Goal: Information Seeking & Learning: Find specific fact

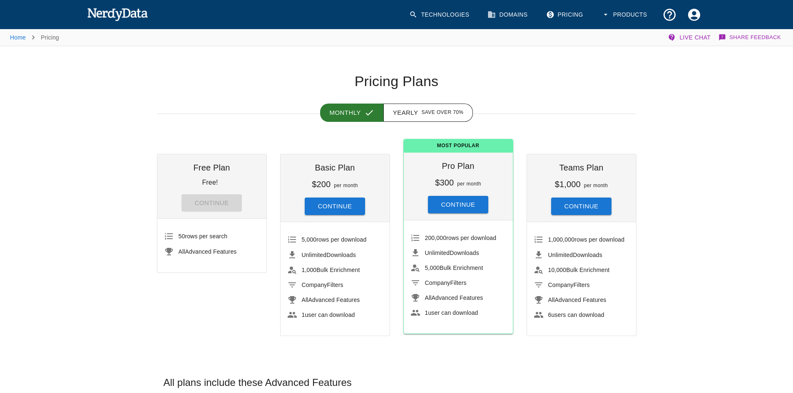
click at [435, 18] on link "Technologies" at bounding box center [440, 14] width 72 height 25
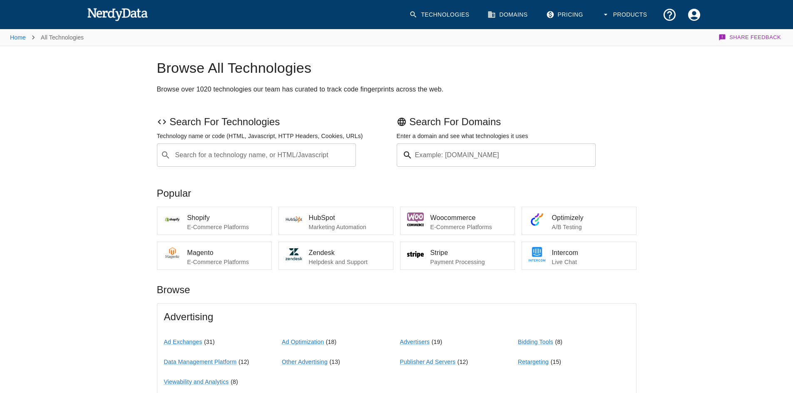
click at [252, 162] on input "Search for a technology name, or HTML/Javascript" at bounding box center [263, 155] width 179 height 16
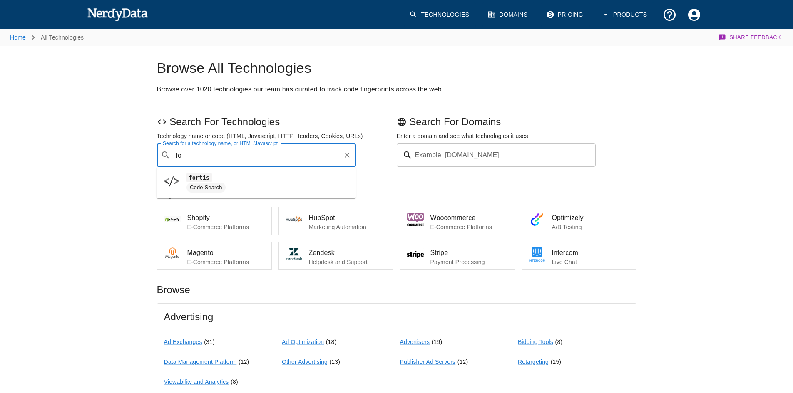
type input "f"
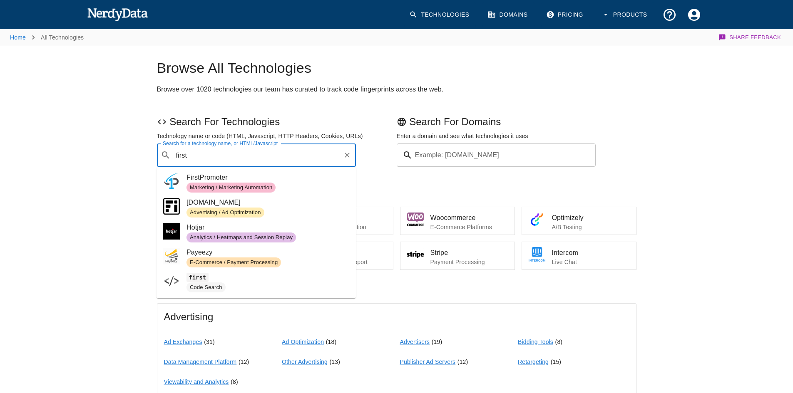
type input "first"
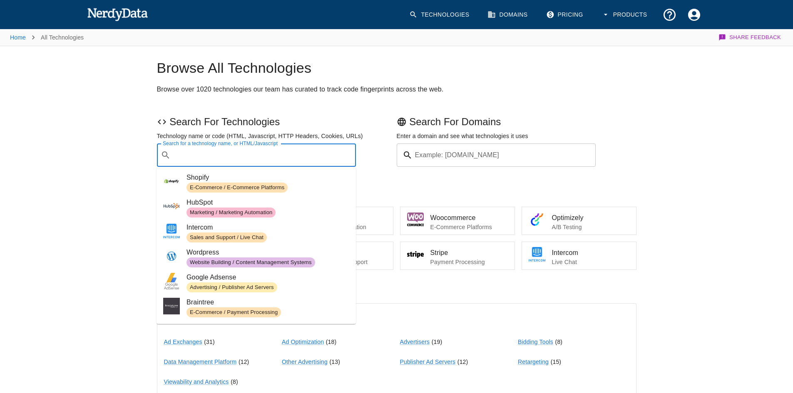
paste input "[DOMAIN_NAME]"
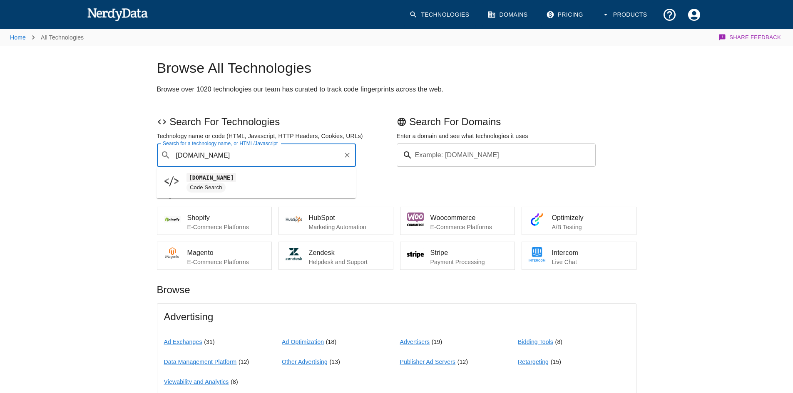
click at [269, 181] on span "[DOMAIN_NAME]" at bounding box center [268, 178] width 163 height 10
type input "[DOMAIN_NAME]"
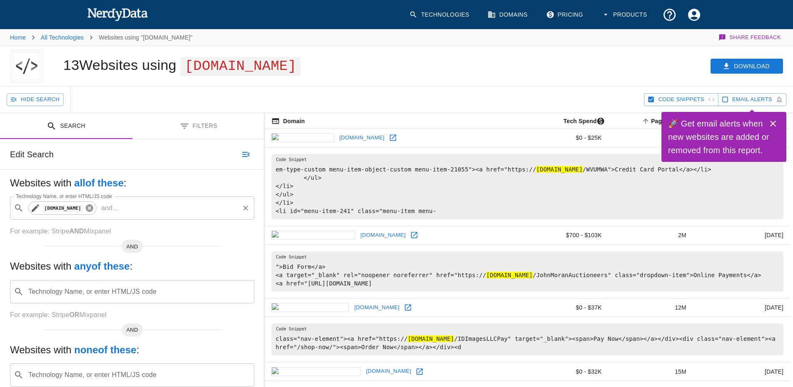
click at [93, 207] on icon at bounding box center [89, 207] width 7 height 7
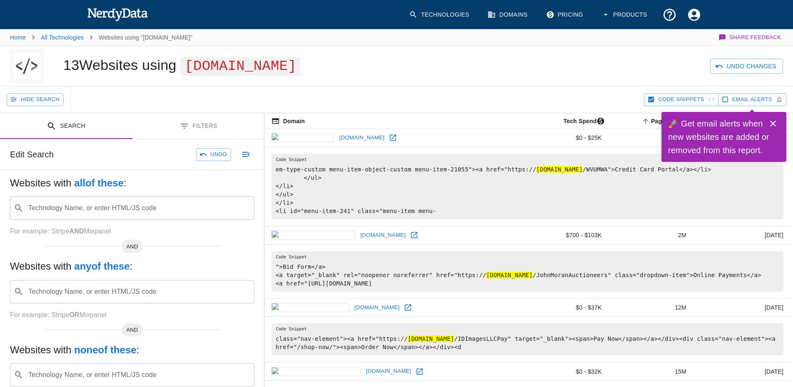
click at [105, 8] on img at bounding box center [117, 14] width 61 height 17
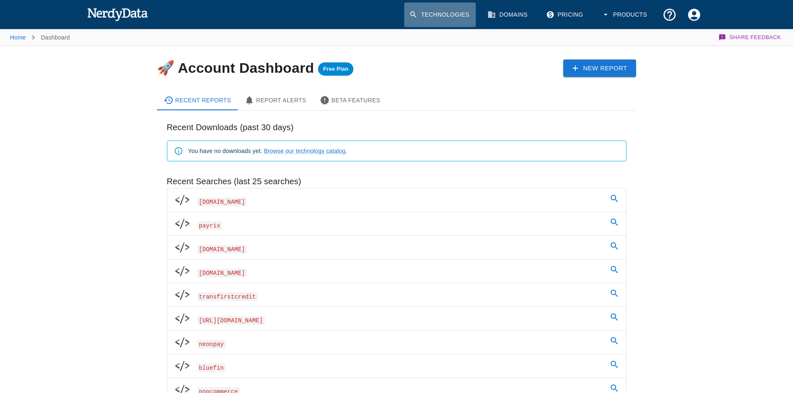
click at [424, 15] on link "Technologies" at bounding box center [440, 14] width 72 height 25
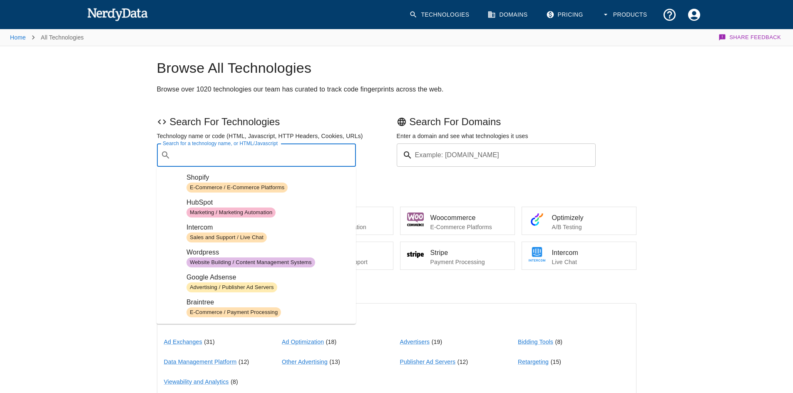
click at [272, 154] on input "Search for a technology name, or HTML/Javascript" at bounding box center [263, 155] width 179 height 16
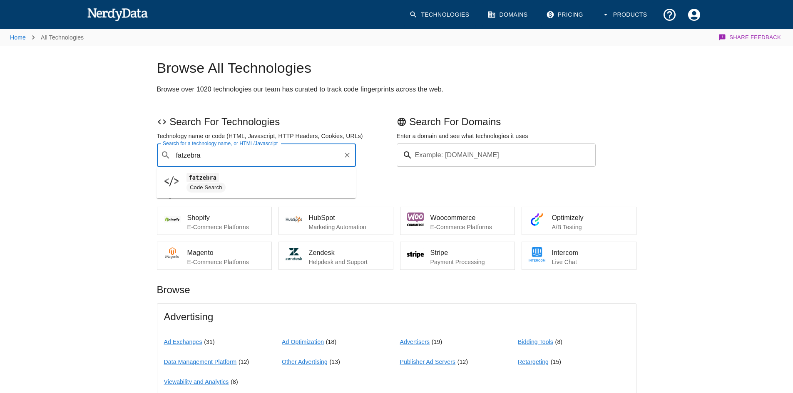
type input "fatzebra"
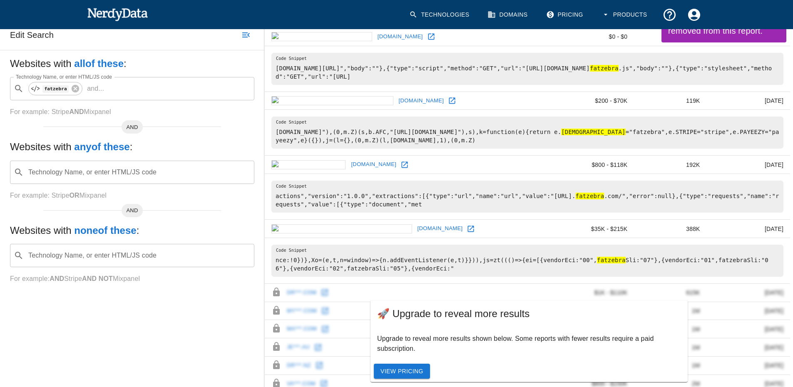
scroll to position [125, 0]
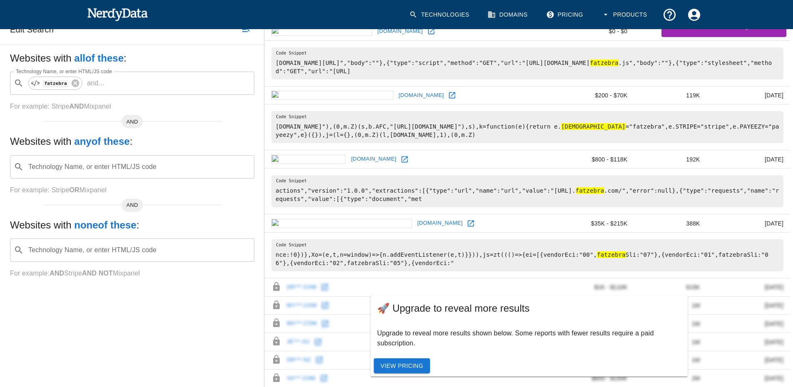
drag, startPoint x: 338, startPoint y: 159, endPoint x: 464, endPoint y: 217, distance: 138.8
click at [468, 216] on td "[DOMAIN_NAME]" at bounding box center [411, 223] width 292 height 18
click at [97, 17] on img at bounding box center [117, 14] width 61 height 17
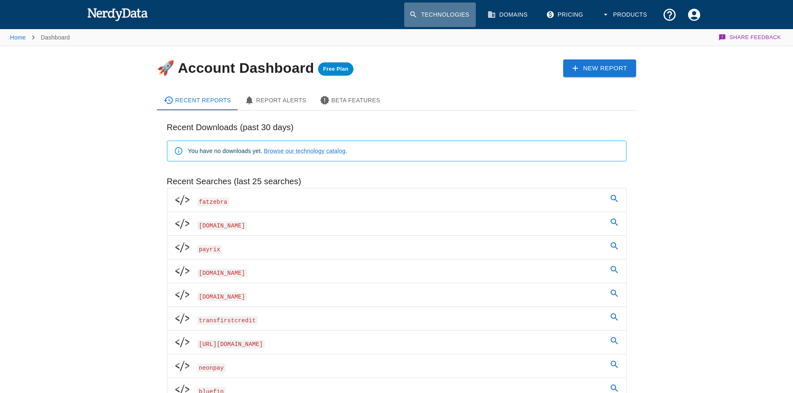
click at [419, 14] on link "Technologies" at bounding box center [440, 14] width 72 height 25
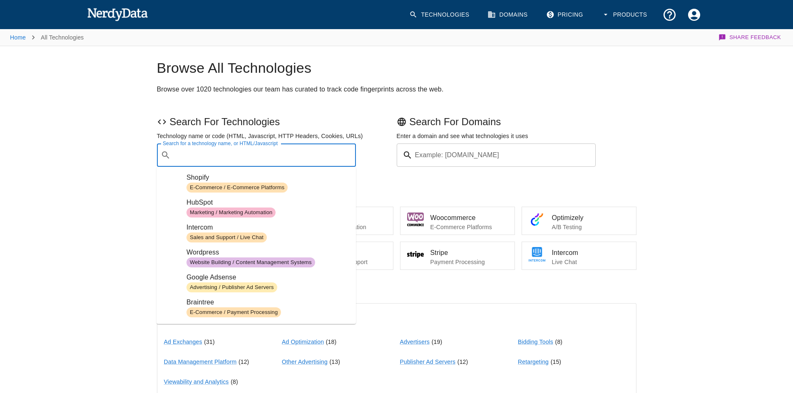
click at [258, 159] on input "Search for a technology name, or HTML/Javascript" at bounding box center [263, 155] width 179 height 16
paste input "[URL][DOMAIN_NAME]"
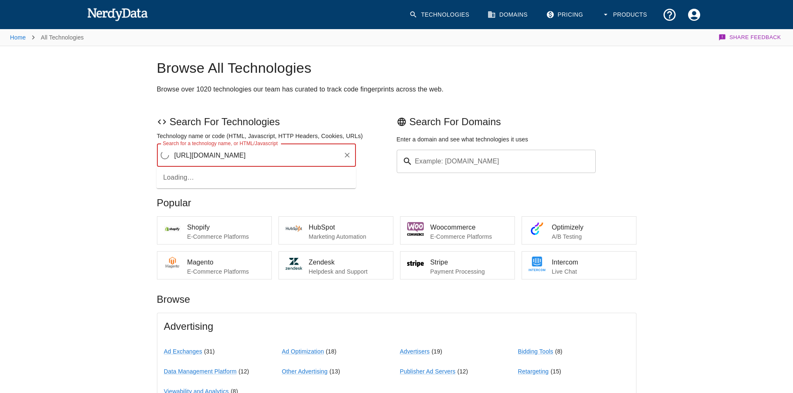
drag, startPoint x: 323, startPoint y: 158, endPoint x: 246, endPoint y: 163, distance: 77.2
click at [246, 163] on input "[URL][DOMAIN_NAME]" at bounding box center [256, 155] width 168 height 16
type input "[URL][DOMAIN_NAME]"
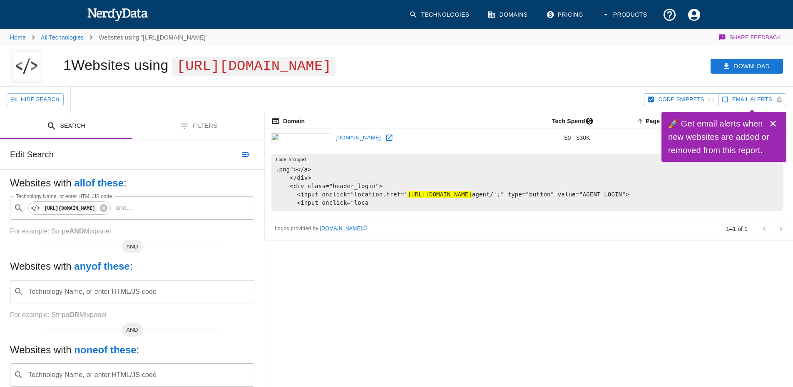
click at [135, 19] on img at bounding box center [117, 14] width 61 height 17
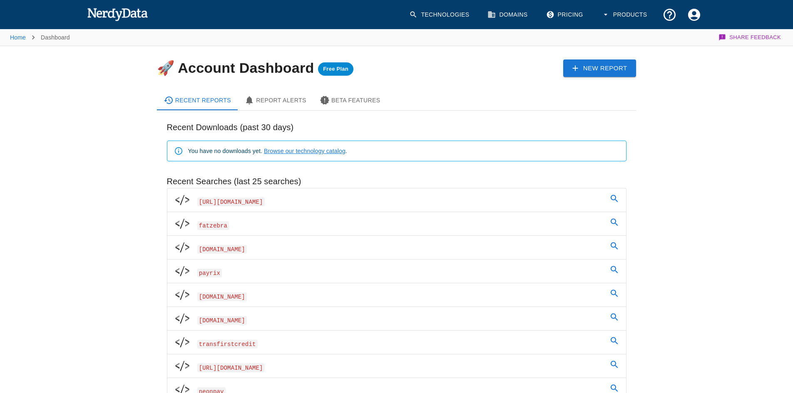
click at [300, 151] on link "Browse our technology catalog" at bounding box center [305, 151] width 82 height 7
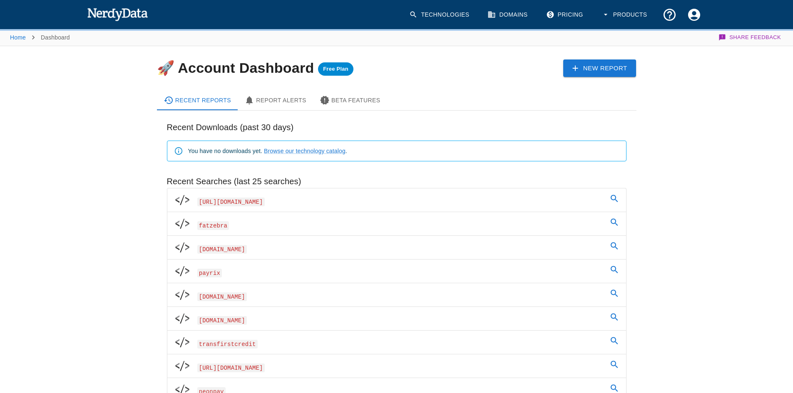
click at [460, 16] on link "Technologies" at bounding box center [440, 14] width 72 height 25
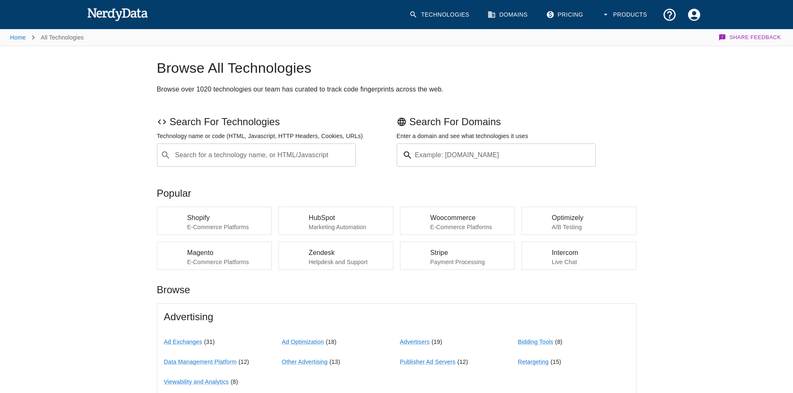
click at [460, 16] on link "Technologies" at bounding box center [440, 14] width 72 height 25
click at [287, 163] on input "Search for a technology name, or HTML/Javascript" at bounding box center [263, 155] width 179 height 16
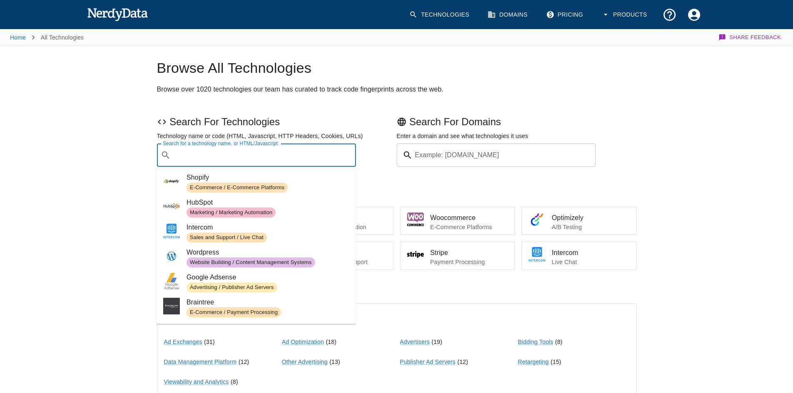
paste input "[URL][DOMAIN_NAME]"
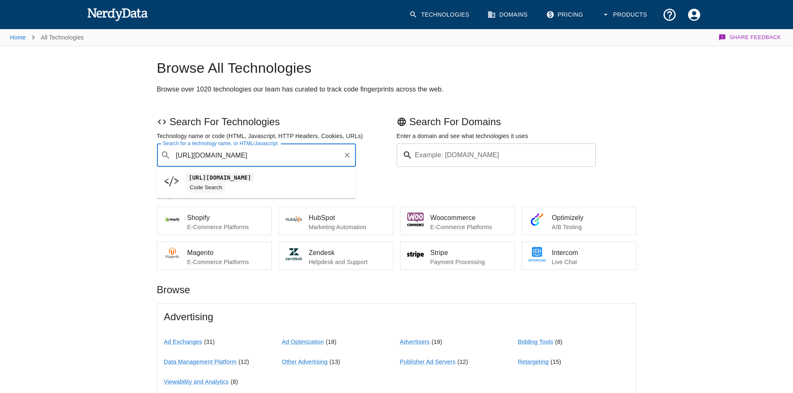
click at [176, 158] on input "[URL][DOMAIN_NAME]" at bounding box center [257, 155] width 166 height 16
type input "[URL][DOMAIN_NAME]"
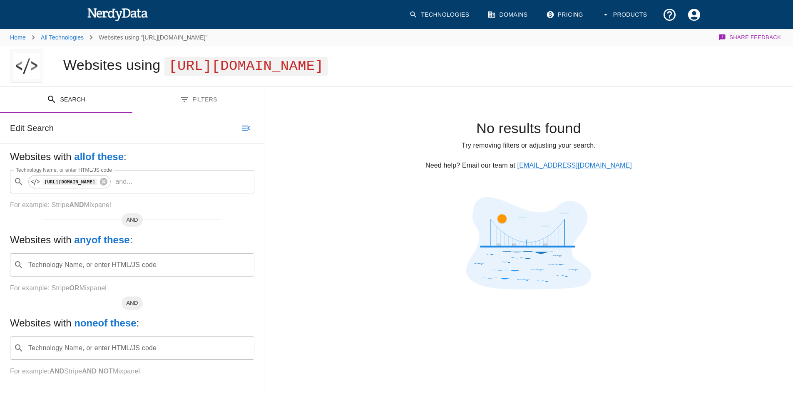
click at [114, 12] on img at bounding box center [117, 14] width 61 height 17
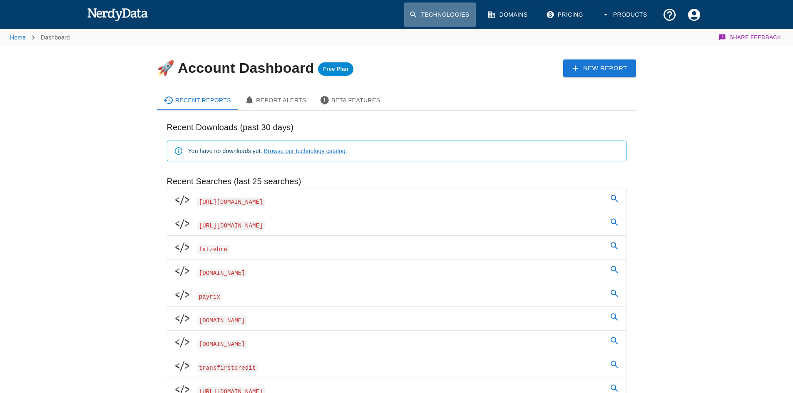
click at [442, 10] on link "Technologies" at bounding box center [440, 14] width 72 height 25
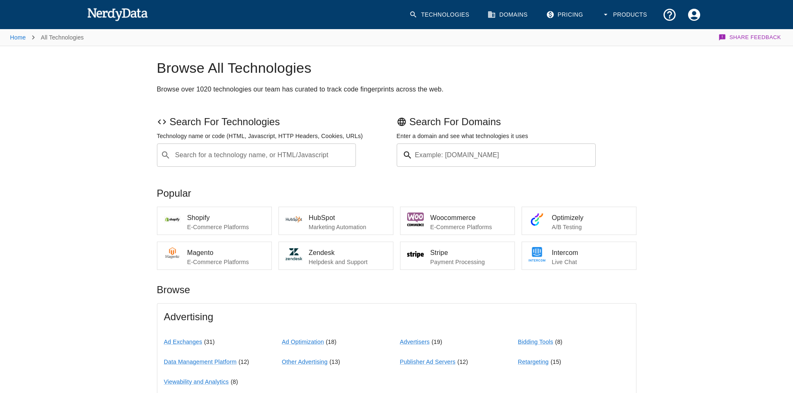
click at [238, 157] on input "Search for a technology name, or HTML/Javascript" at bounding box center [263, 155] width 179 height 16
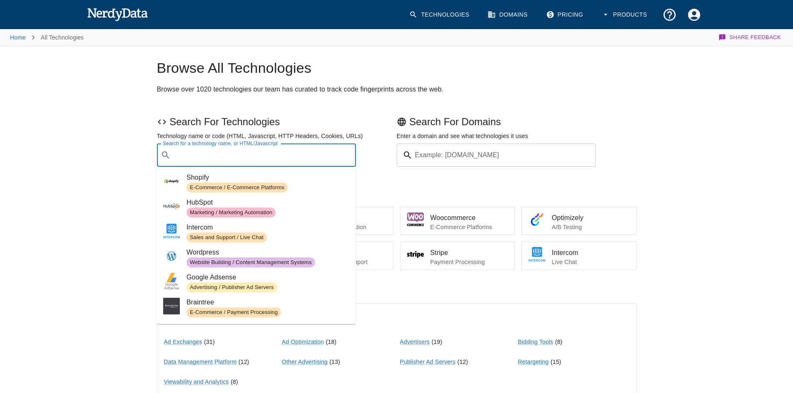
paste input "[DOMAIN_NAME]"
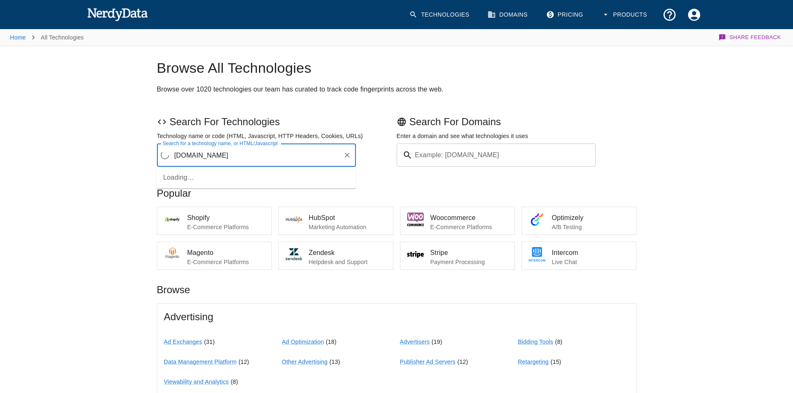
type input "[DOMAIN_NAME]"
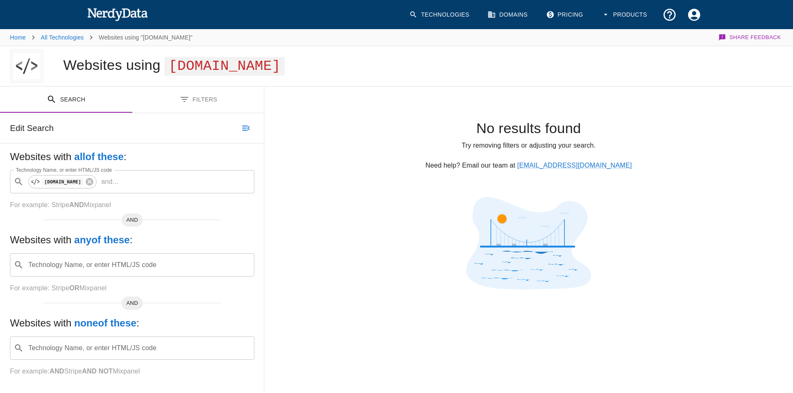
click at [109, 11] on img at bounding box center [117, 14] width 61 height 17
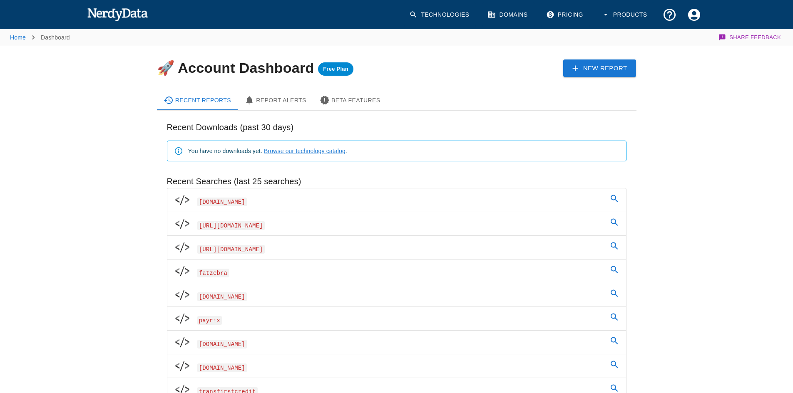
click at [450, 19] on link "Technologies" at bounding box center [440, 14] width 72 height 25
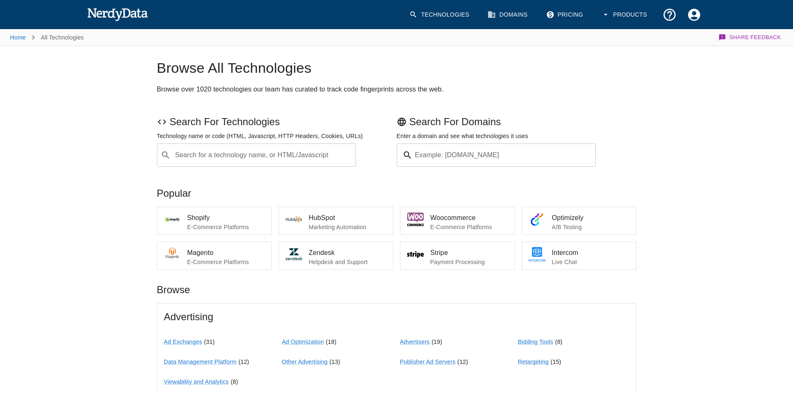
click at [246, 154] on input "Search for a technology name, or HTML/Javascript" at bounding box center [263, 155] width 179 height 16
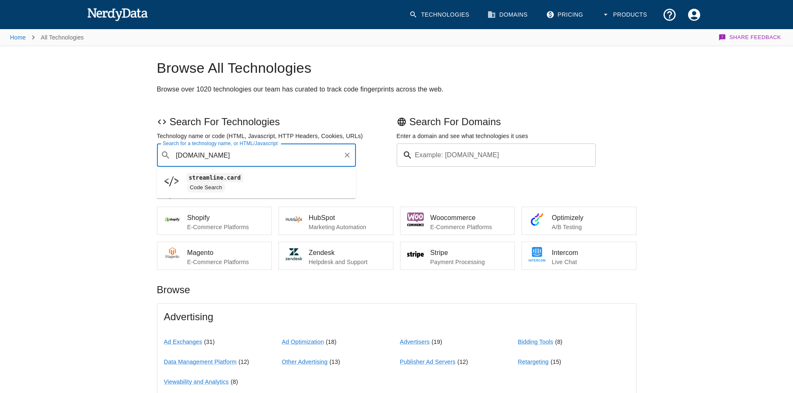
type input "[DOMAIN_NAME]"
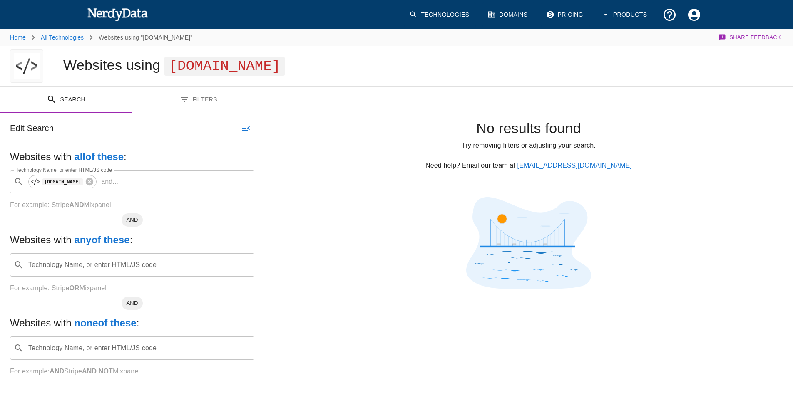
click at [127, 16] on img at bounding box center [117, 14] width 61 height 17
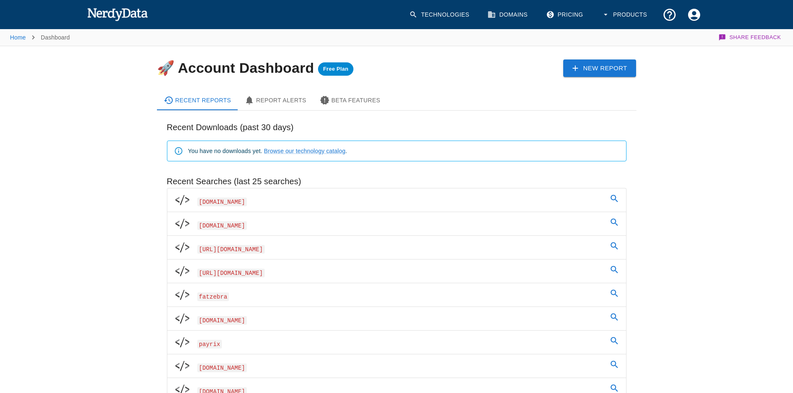
click at [442, 17] on link "Technologies" at bounding box center [440, 14] width 72 height 25
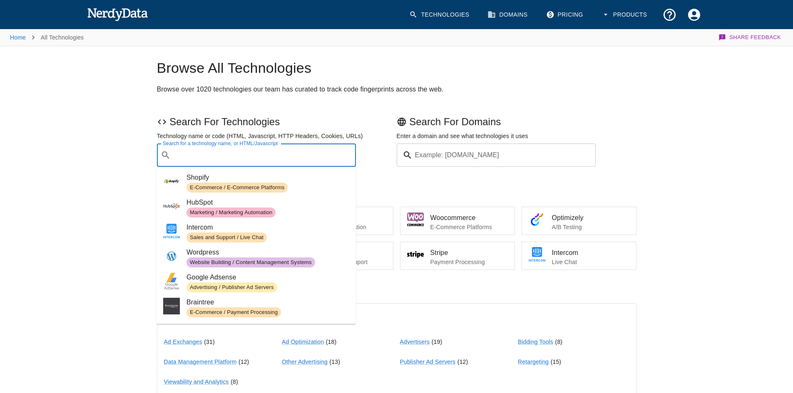
click at [217, 148] on div "Search for a technology name, or HTML/Javascript ​ Search for a technology name…" at bounding box center [256, 155] width 199 height 23
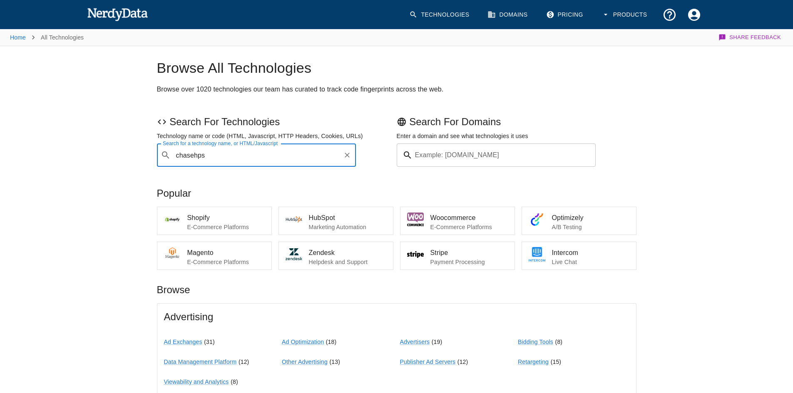
type input "chasehps"
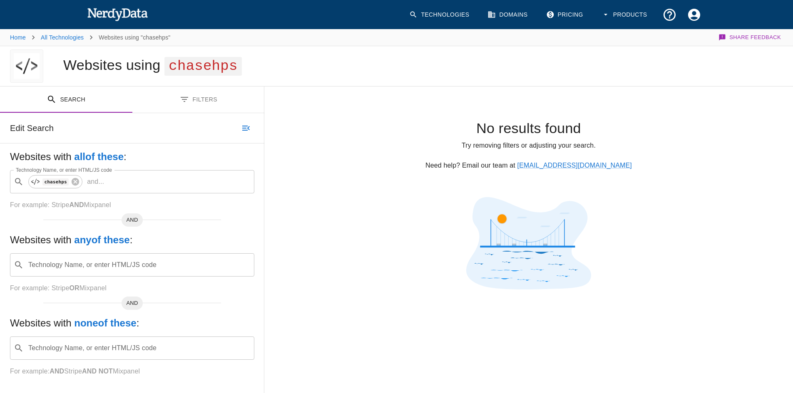
click at [107, 12] on img at bounding box center [117, 14] width 61 height 17
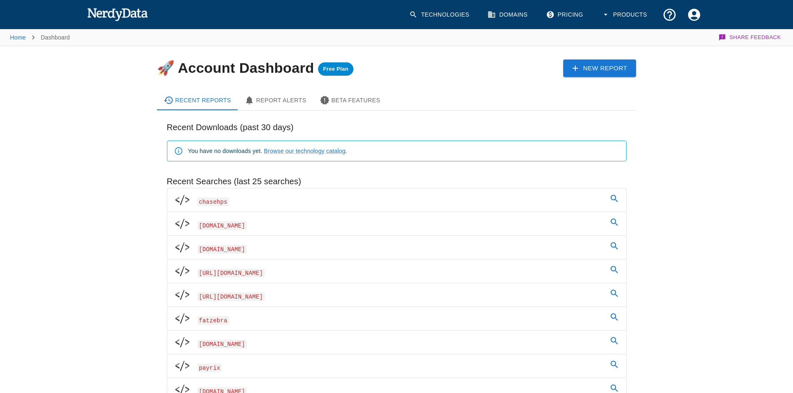
click at [421, 13] on link "Technologies" at bounding box center [440, 14] width 72 height 25
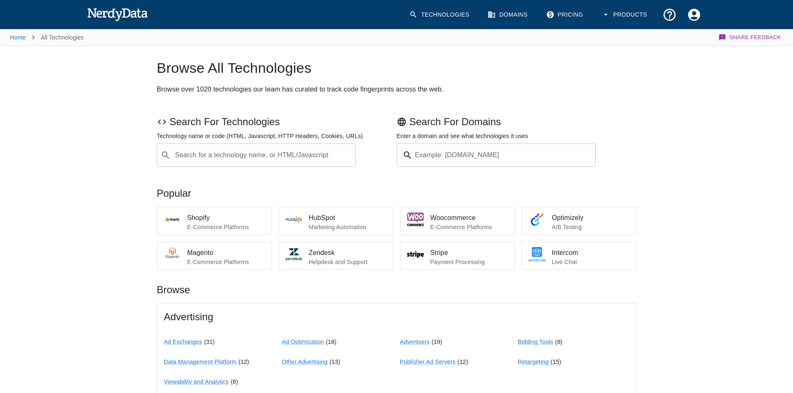
click at [211, 156] on input "Search for a technology name, or HTML/Javascript" at bounding box center [263, 155] width 179 height 16
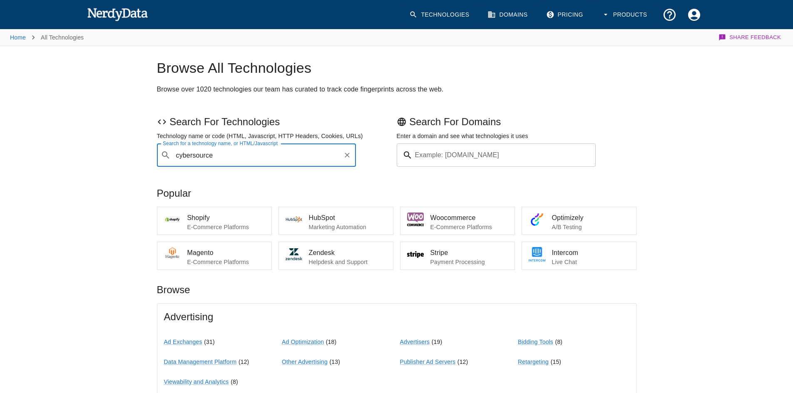
type input "cybersource"
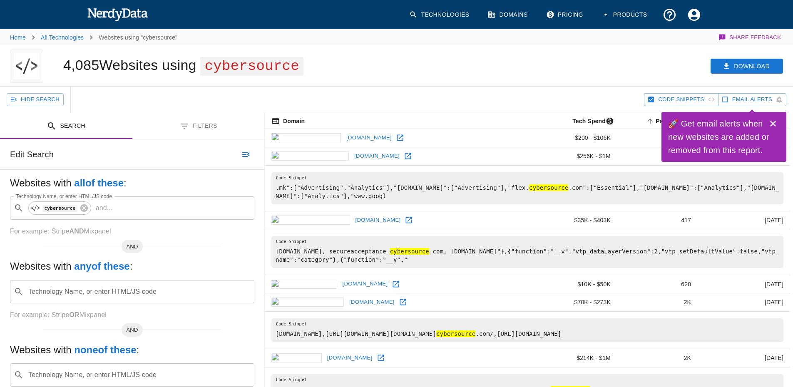
click at [104, 17] on img at bounding box center [117, 14] width 61 height 17
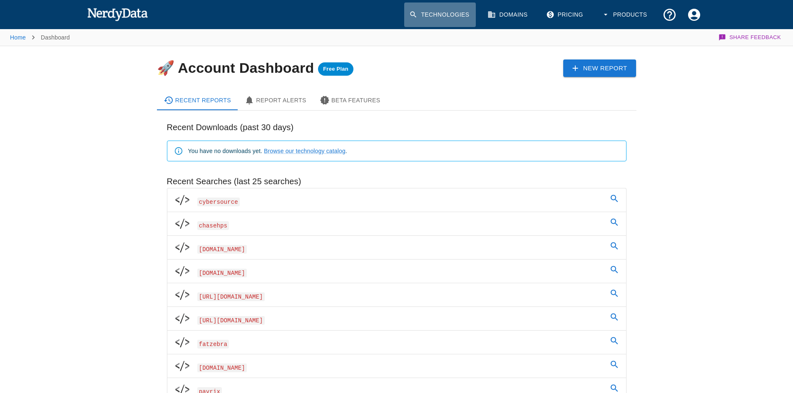
click at [428, 12] on link "Technologies" at bounding box center [440, 14] width 72 height 25
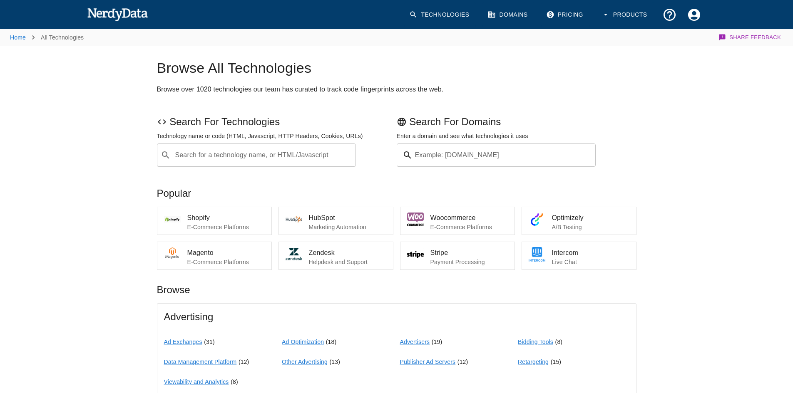
click at [206, 154] on input "Search for a technology name, or HTML/Javascript" at bounding box center [263, 155] width 179 height 16
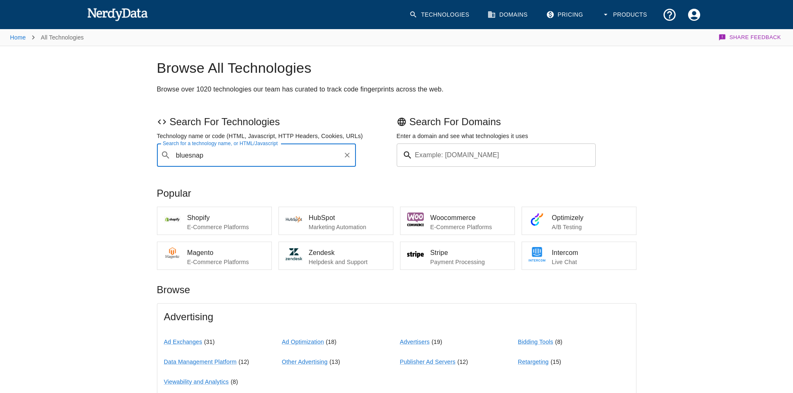
type input "bluesnap"
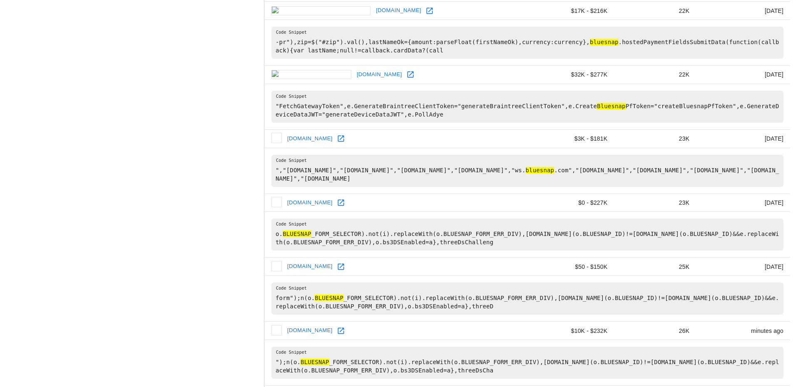
scroll to position [624, 0]
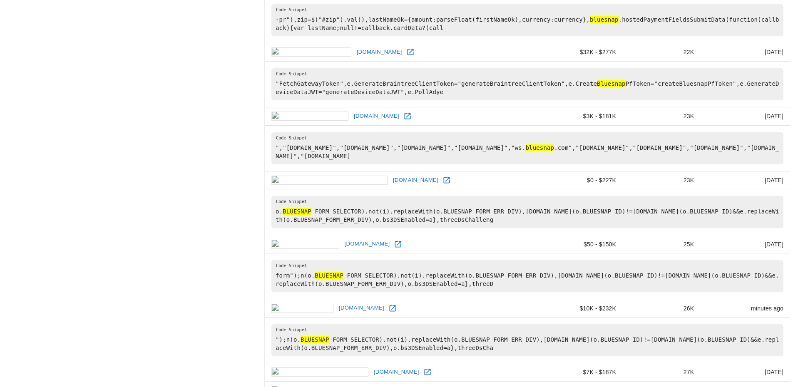
drag, startPoint x: 325, startPoint y: 244, endPoint x: 333, endPoint y: 240, distance: 8.9
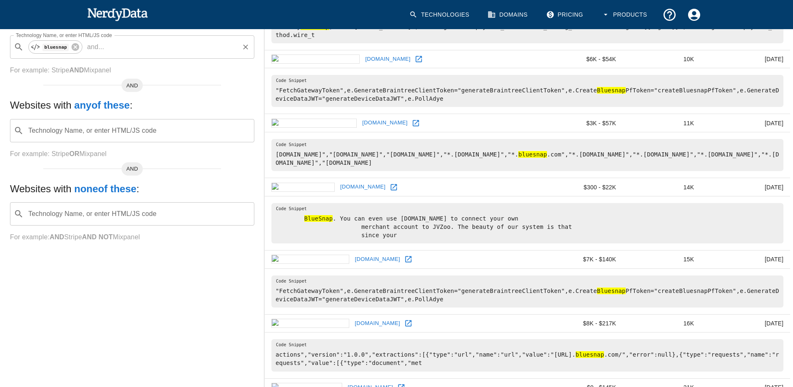
scroll to position [139, 0]
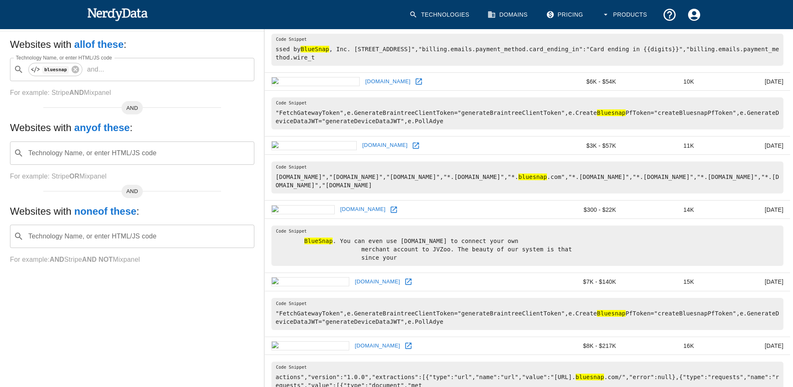
click at [109, 16] on img at bounding box center [117, 14] width 61 height 17
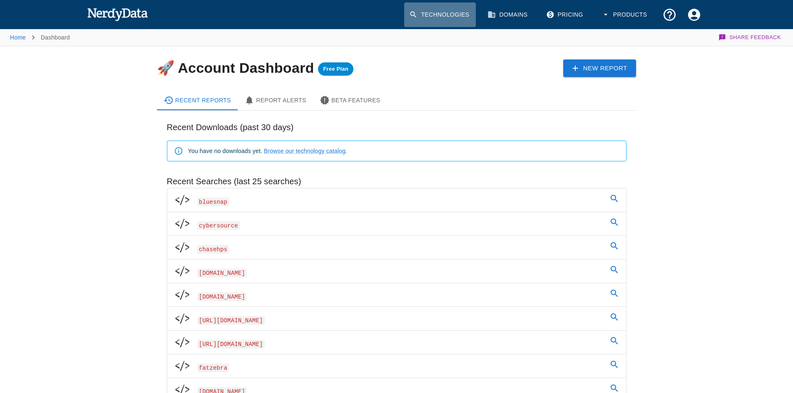
click at [435, 14] on link "Technologies" at bounding box center [440, 14] width 72 height 25
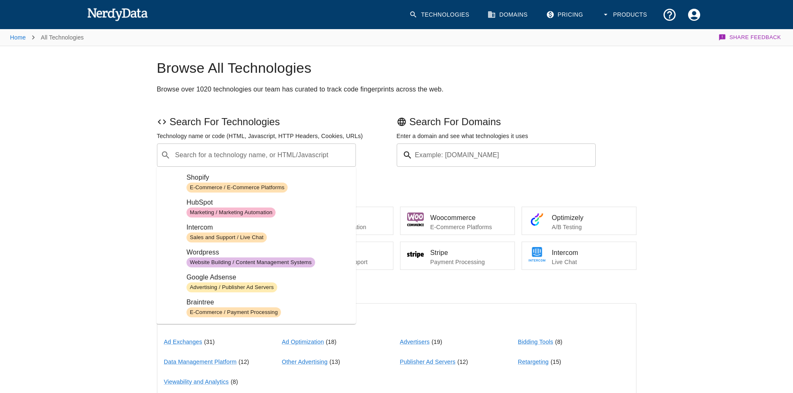
click at [267, 164] on div "​ Search for a technology name, or HTML/Javascript" at bounding box center [256, 155] width 199 height 23
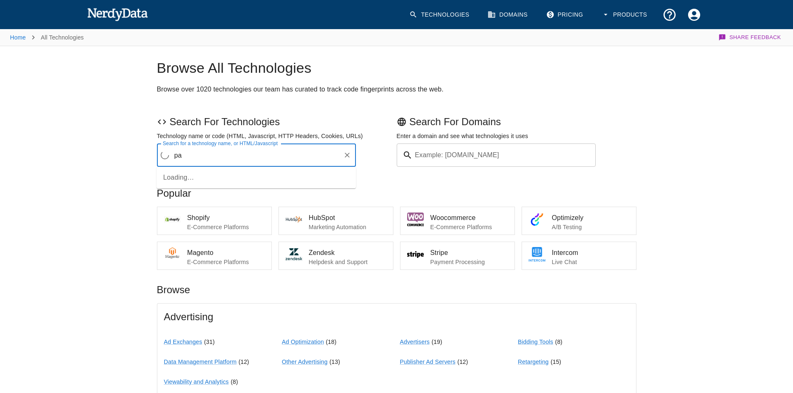
type input "p"
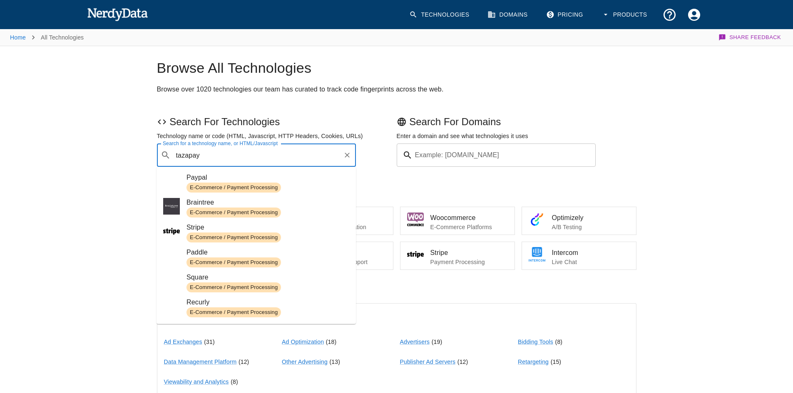
type input "tazapay"
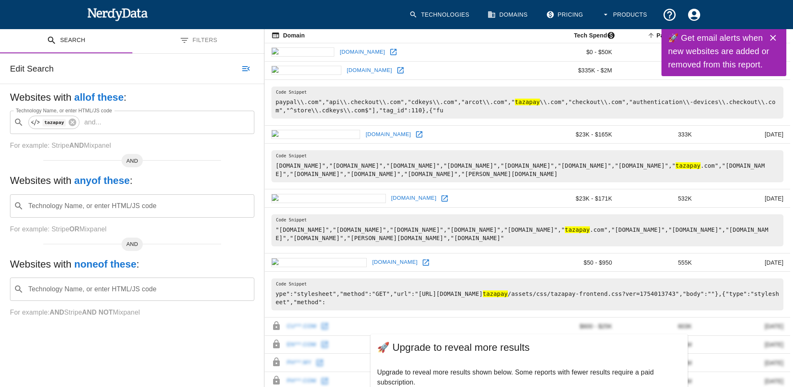
scroll to position [125, 0]
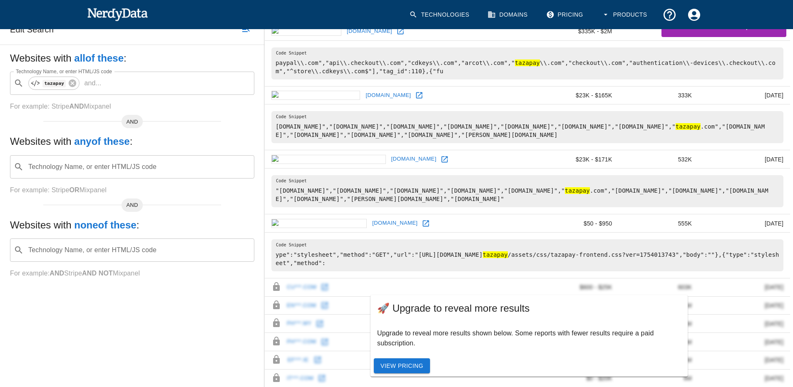
click at [117, 10] on img at bounding box center [117, 14] width 61 height 17
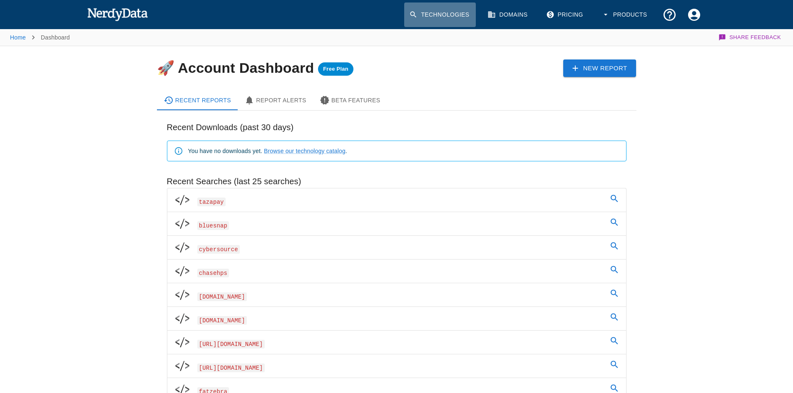
click at [461, 12] on link "Technologies" at bounding box center [440, 14] width 72 height 25
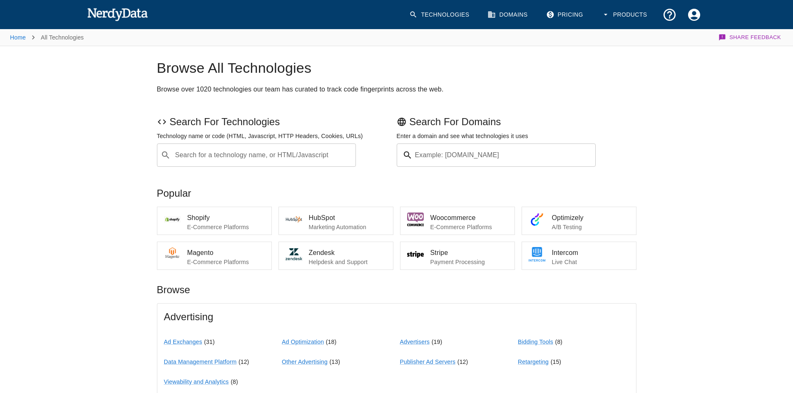
click at [196, 158] on input "Search for a technology name, or HTML/Javascript" at bounding box center [263, 155] width 179 height 16
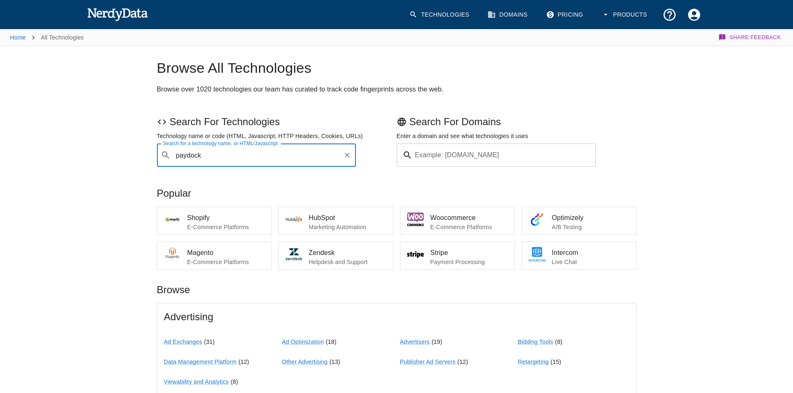
type input "paydock"
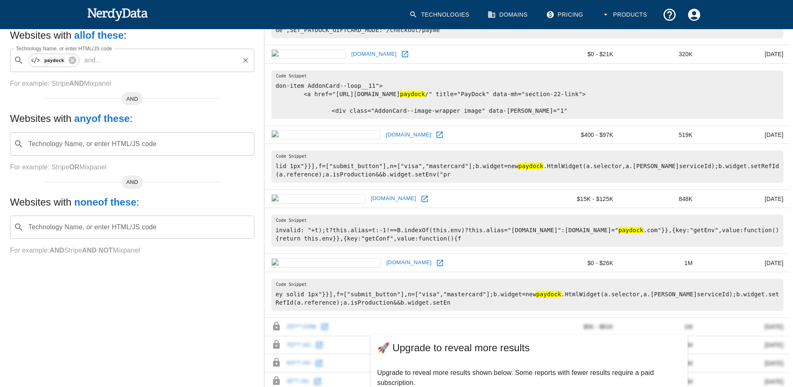
scroll to position [83, 0]
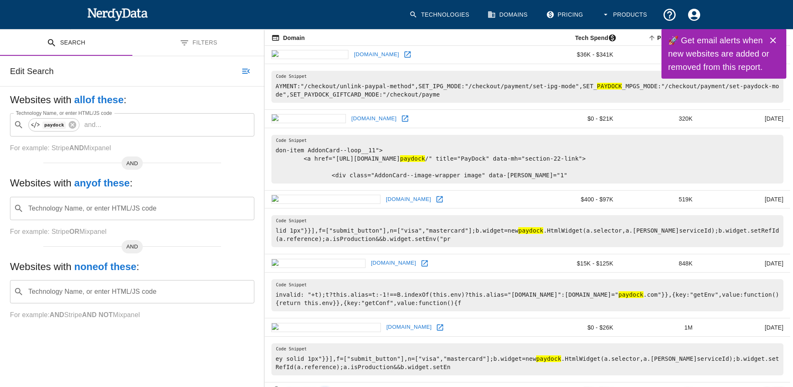
click at [85, 12] on div "Technologies Domains Pricing Products" at bounding box center [396, 14] width 639 height 29
click at [105, 10] on img at bounding box center [117, 14] width 61 height 17
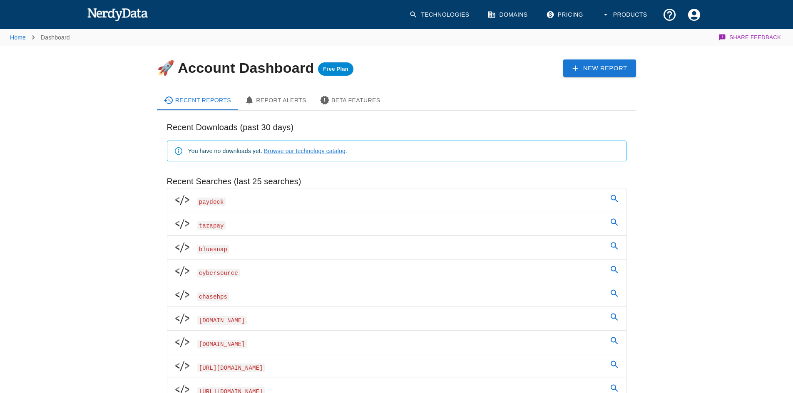
click at [436, 13] on link "Technologies" at bounding box center [440, 14] width 72 height 25
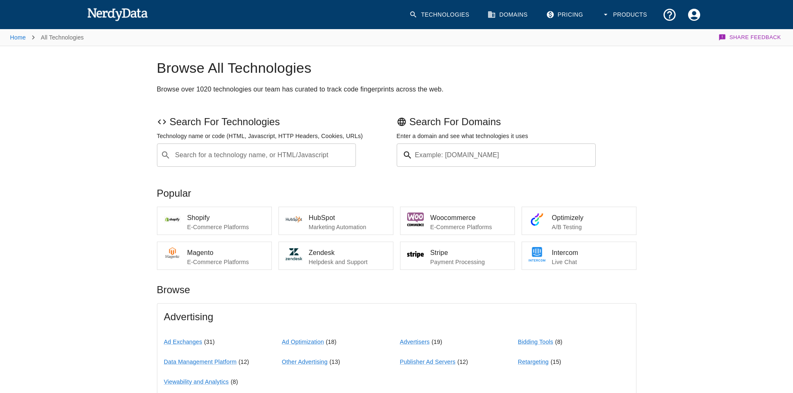
click at [210, 157] on input "Search for a technology name, or HTML/Javascript" at bounding box center [263, 155] width 179 height 16
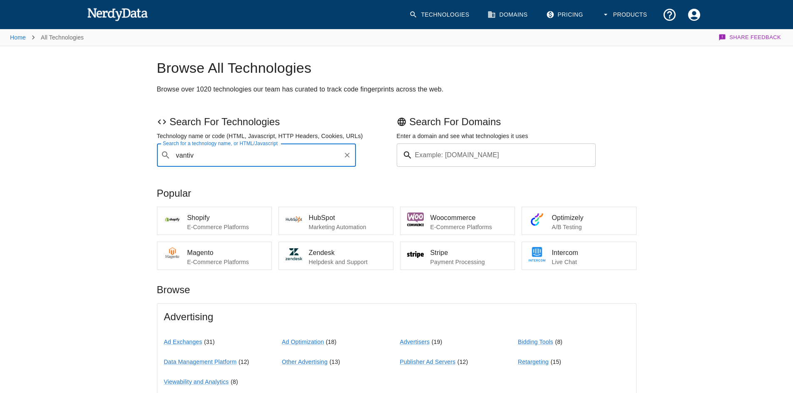
type input "vantiv"
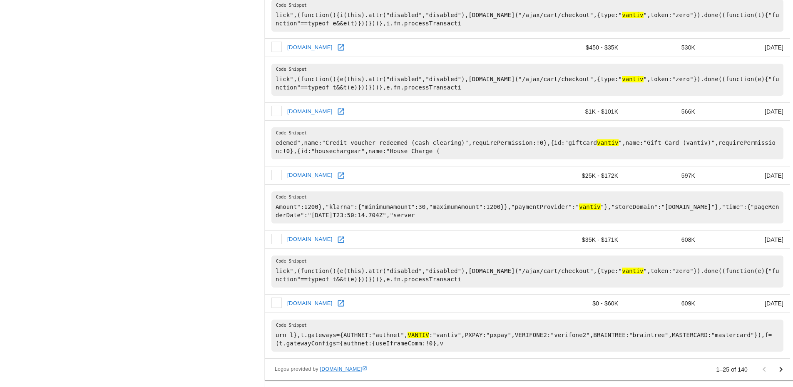
scroll to position [1442, 0]
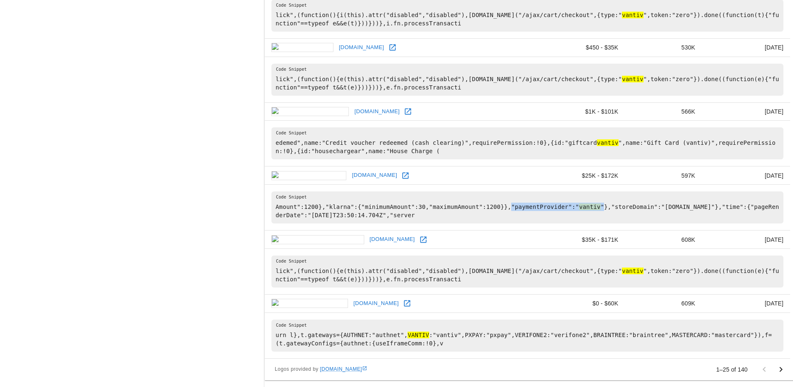
drag, startPoint x: 490, startPoint y: 206, endPoint x: 577, endPoint y: 204, distance: 86.2
click at [577, 204] on pre "Amount":1200},"klarna":{"minimumAmount":30,"maximumAmount":1200}},"paymentProvi…" at bounding box center [527, 208] width 512 height 32
copy pre ""paymentProvider":" vantiv ""
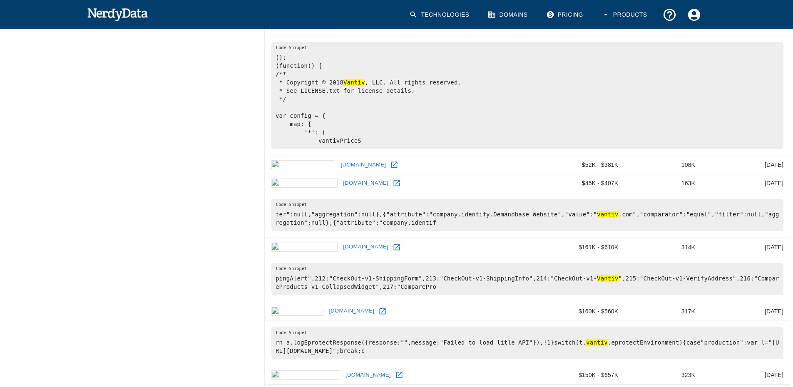
scroll to position [193, 0]
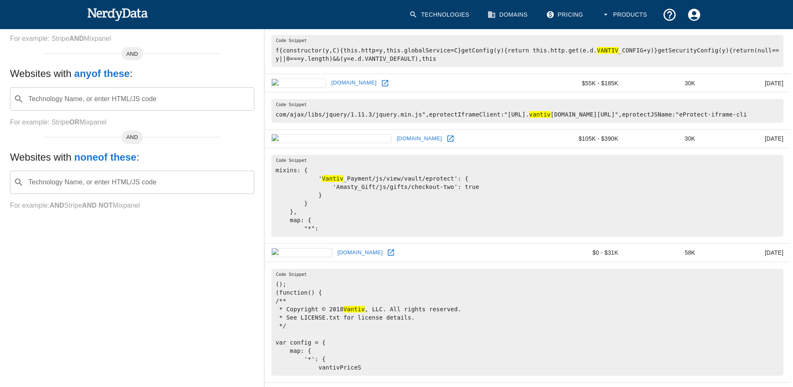
click at [130, 7] on img at bounding box center [117, 14] width 61 height 17
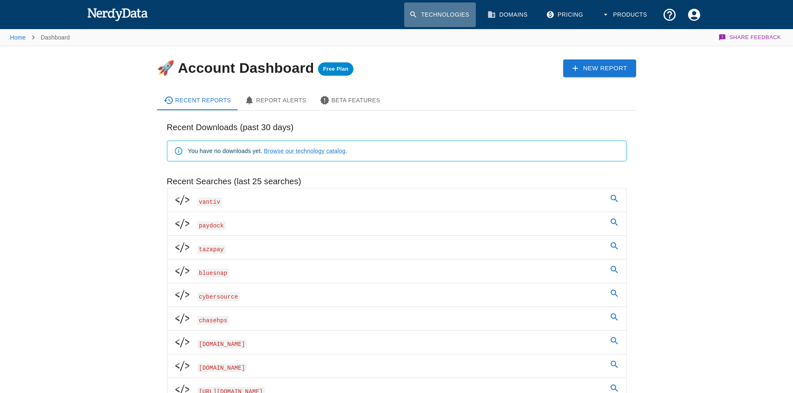
click at [437, 15] on link "Technologies" at bounding box center [440, 14] width 72 height 25
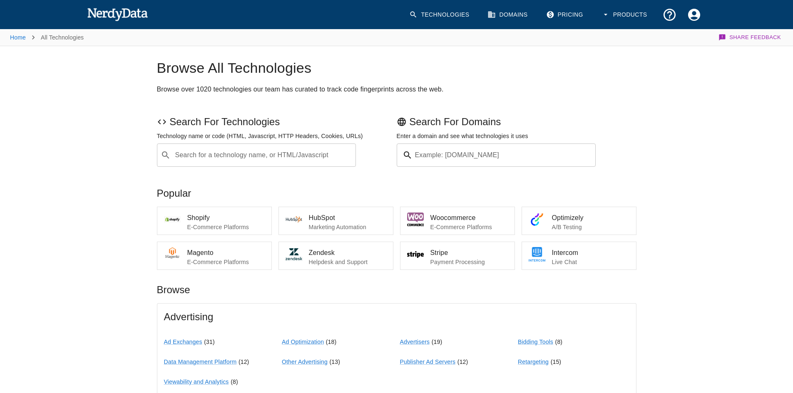
click at [313, 151] on input "Search for a technology name, or HTML/Javascript" at bounding box center [263, 155] width 179 height 16
paste input ""paymentProvider":"vantiv""
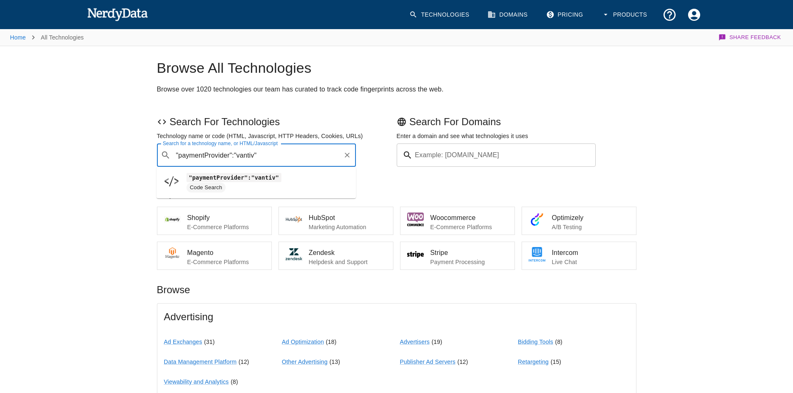
type input ""paymentProvider":"vantiv""
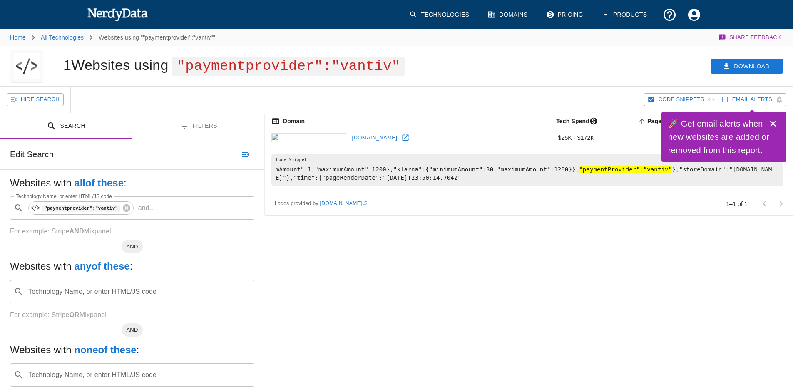
drag, startPoint x: 117, startPoint y: 11, endPoint x: 119, endPoint y: 2, distance: 8.9
click at [117, 11] on img at bounding box center [117, 14] width 61 height 17
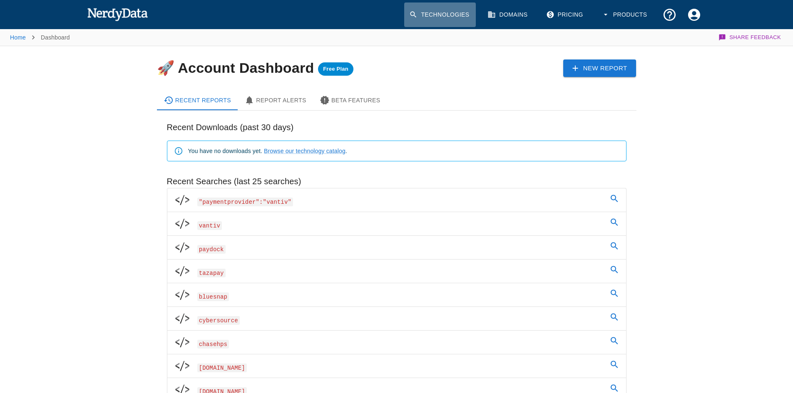
click at [429, 14] on link "Technologies" at bounding box center [440, 14] width 72 height 25
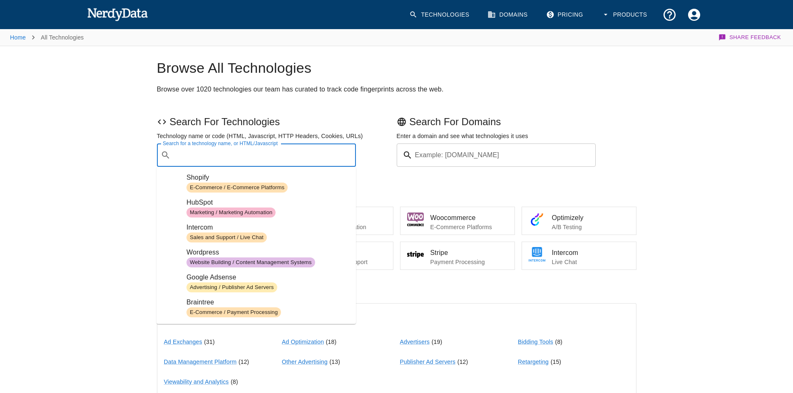
click at [247, 156] on input "Search for a technology name, or HTML/Javascript" at bounding box center [263, 155] width 179 height 16
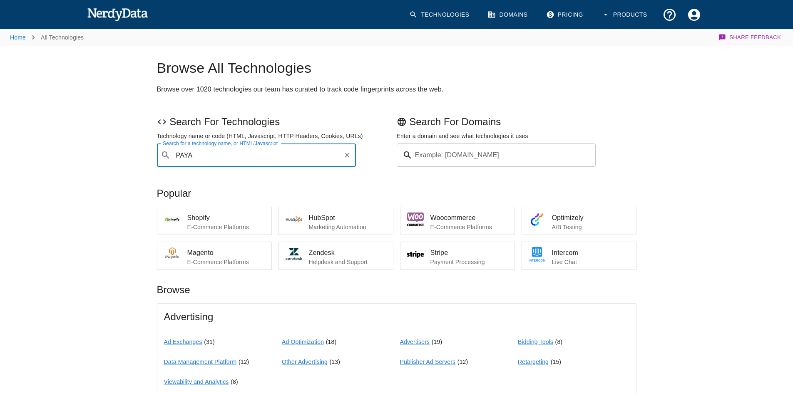
type input "PAYA"
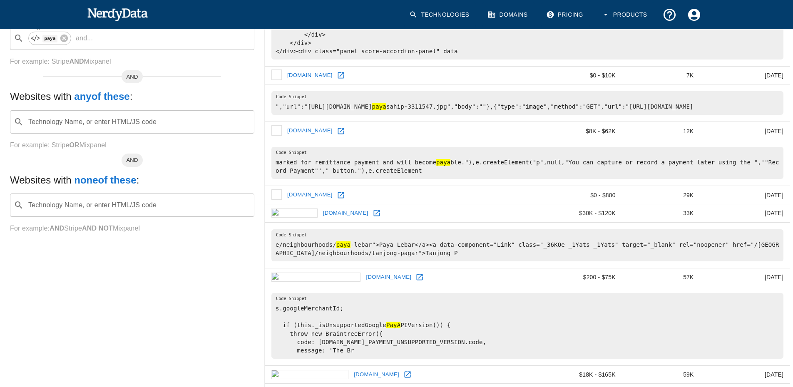
scroll to position [168, 0]
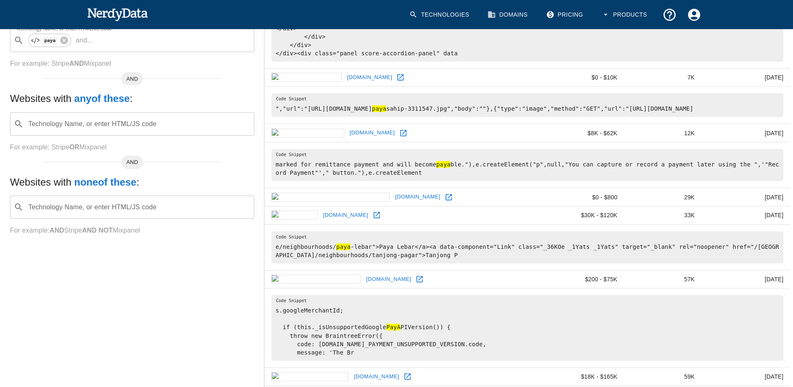
click at [112, 15] on img at bounding box center [117, 14] width 61 height 17
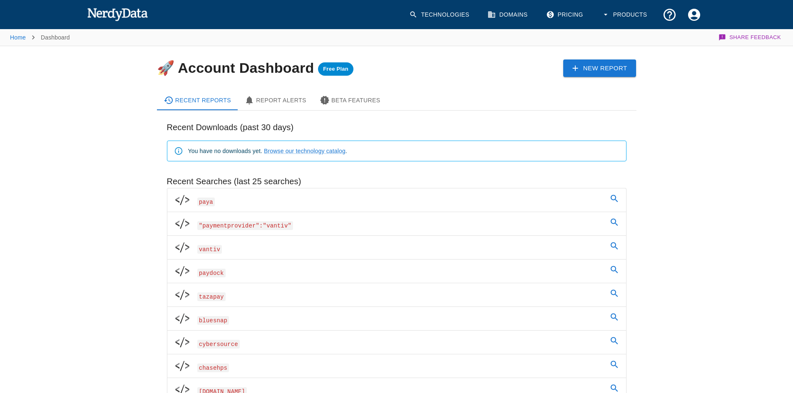
click at [447, 13] on link "Technologies" at bounding box center [440, 14] width 72 height 25
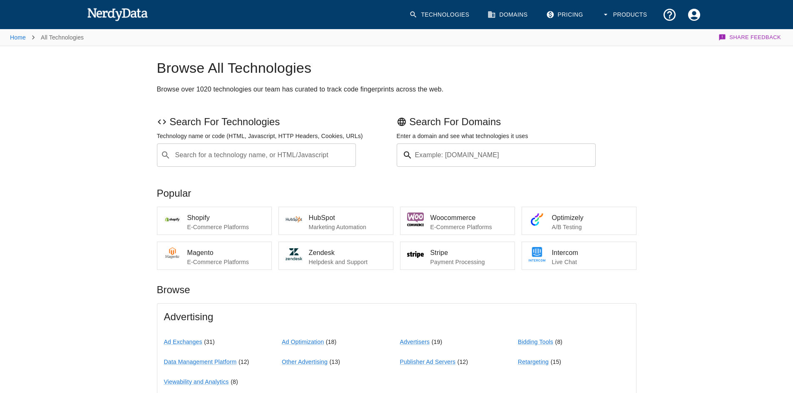
click at [199, 157] on input "Search for a technology name, or HTML/Javascript" at bounding box center [263, 155] width 179 height 16
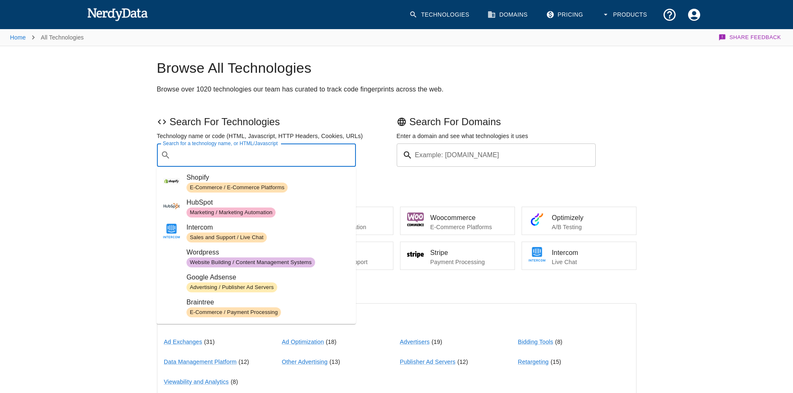
paste input "[URL][DOMAIN_NAME]"
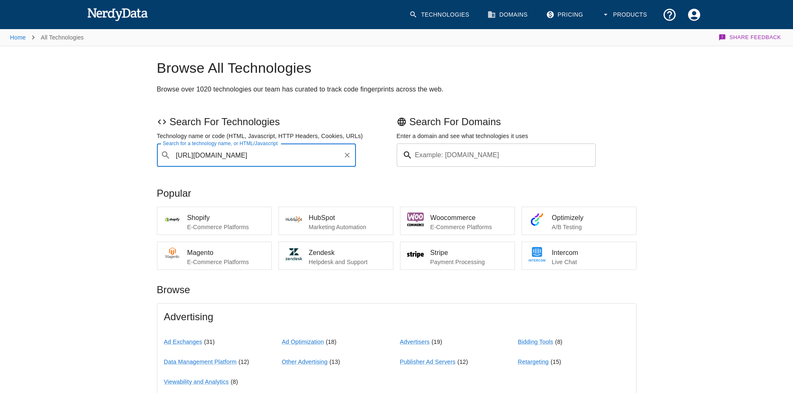
type input "[URL][DOMAIN_NAME]"
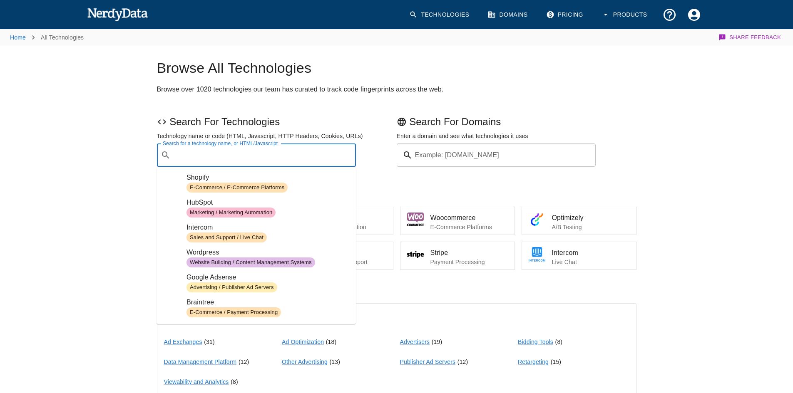
click at [214, 156] on input "Search for a technology name, or HTML/Javascript" at bounding box center [263, 155] width 179 height 16
paste input "[URL][DOMAIN_NAME]"
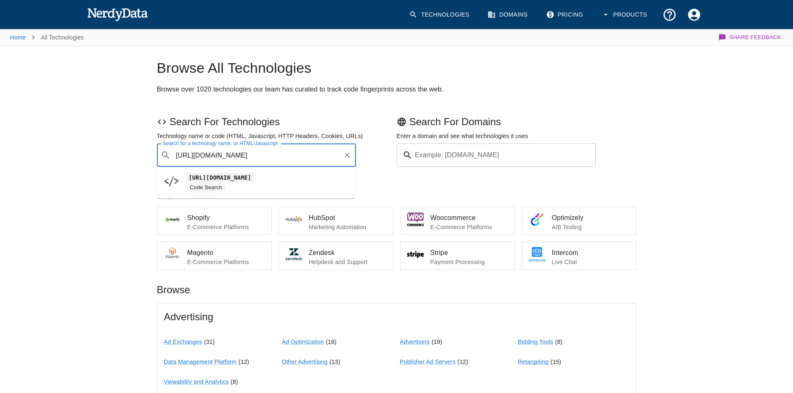
click at [254, 177] on code "[URL][DOMAIN_NAME]" at bounding box center [220, 177] width 67 height 9
type input "[URL][DOMAIN_NAME]"
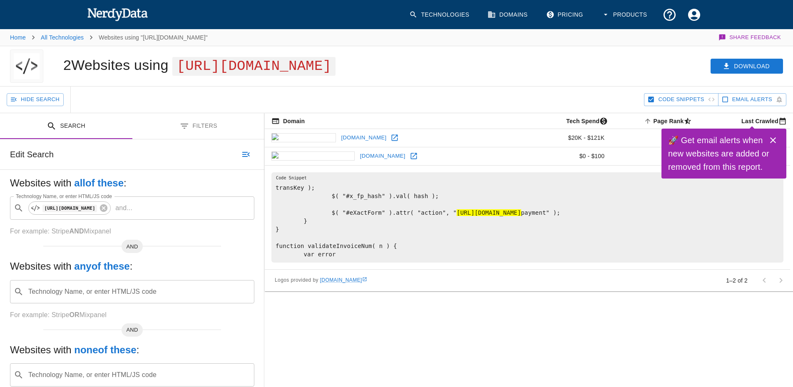
click at [104, 15] on img at bounding box center [117, 14] width 61 height 17
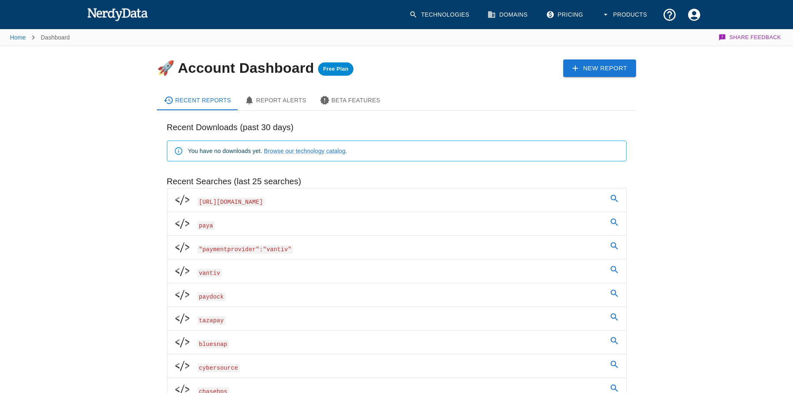
click at [432, 17] on link "Technologies" at bounding box center [440, 14] width 72 height 25
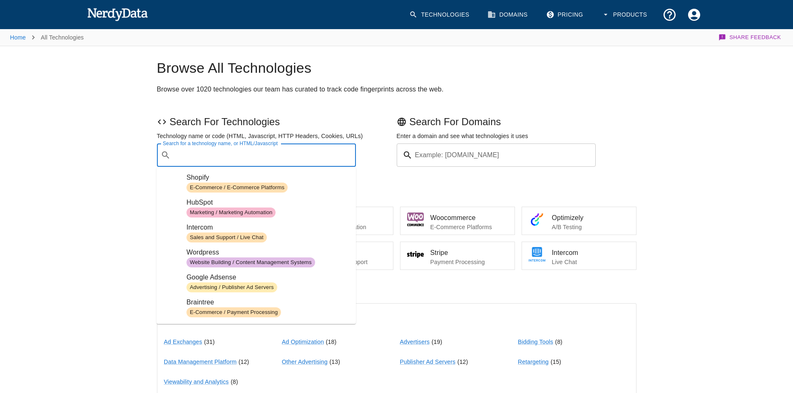
click at [271, 162] on input "Search for a technology name, or HTML/Javascript" at bounding box center [263, 155] width 179 height 16
paste input "Chase Paymentech"
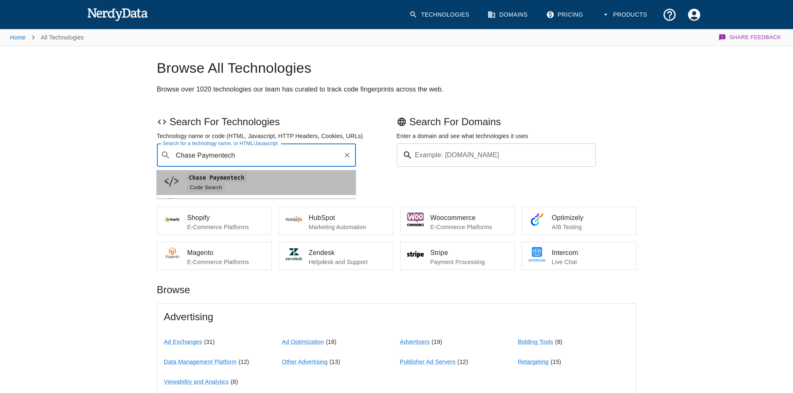
click at [261, 179] on span "Chase Paymentech" at bounding box center [268, 178] width 163 height 10
type input "Chase Paymentech"
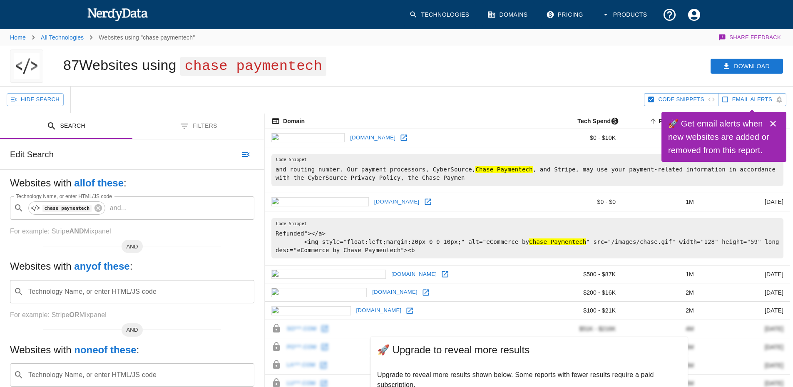
click at [110, 22] on img at bounding box center [117, 14] width 61 height 17
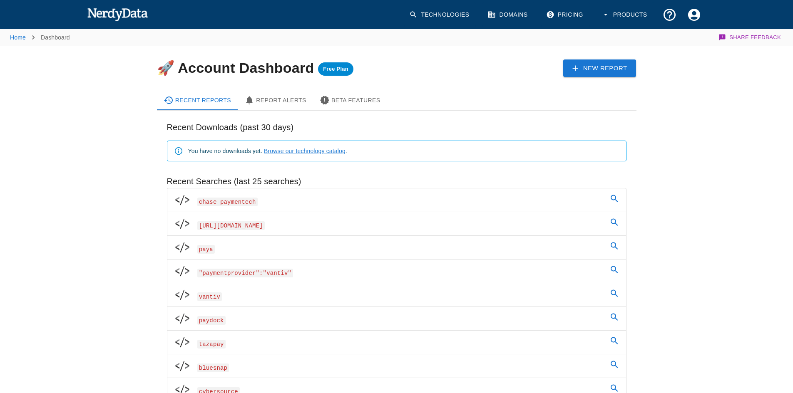
click at [436, 15] on link "Technologies" at bounding box center [440, 14] width 72 height 25
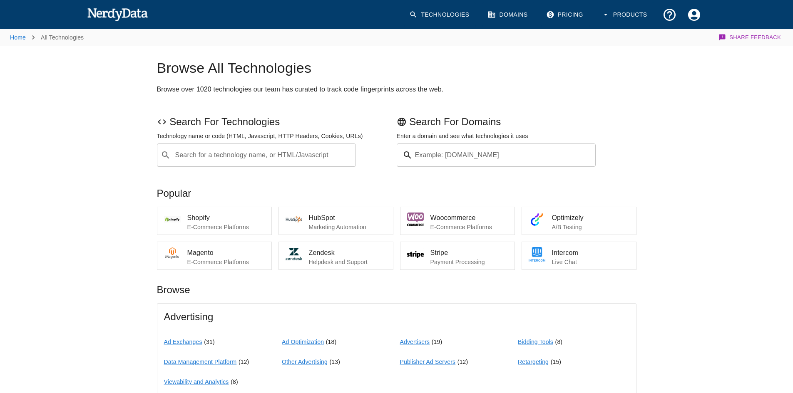
click at [190, 152] on input "Search for a technology name, or HTML/Javascript" at bounding box center [263, 155] width 179 height 16
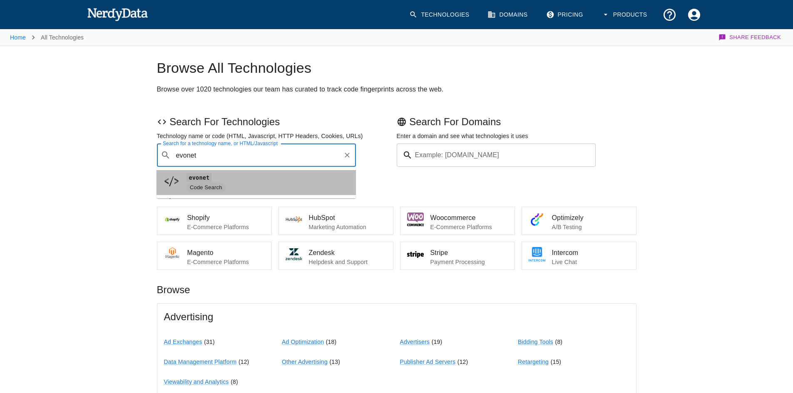
click at [264, 180] on span "evonet" at bounding box center [268, 178] width 163 height 10
type input "evonet"
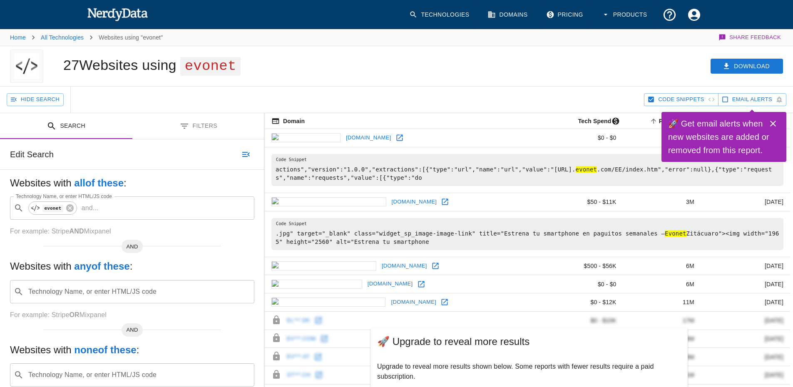
click at [104, 12] on img at bounding box center [117, 14] width 61 height 17
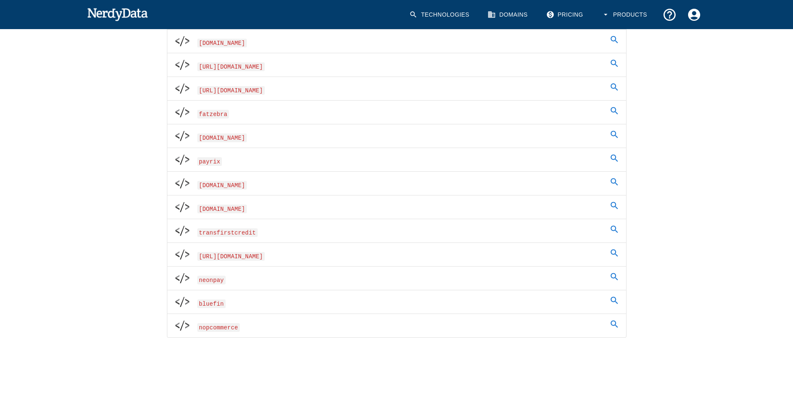
scroll to position [445, 0]
click at [447, 10] on link "Technologies" at bounding box center [440, 14] width 72 height 25
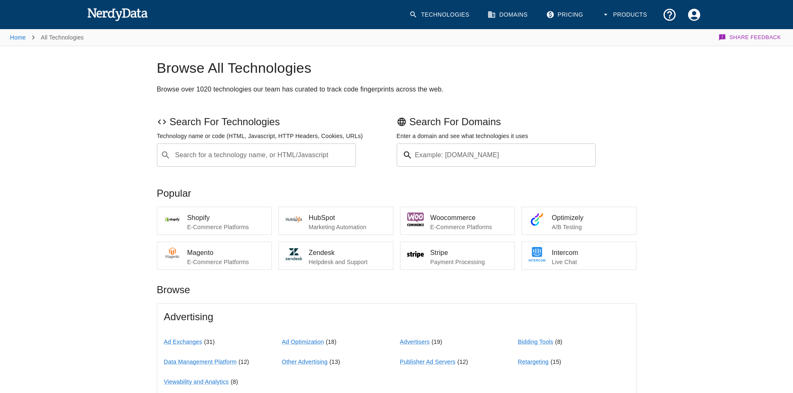
click at [204, 160] on input "Search for a technology name, or HTML/Javascript" at bounding box center [263, 155] width 179 height 16
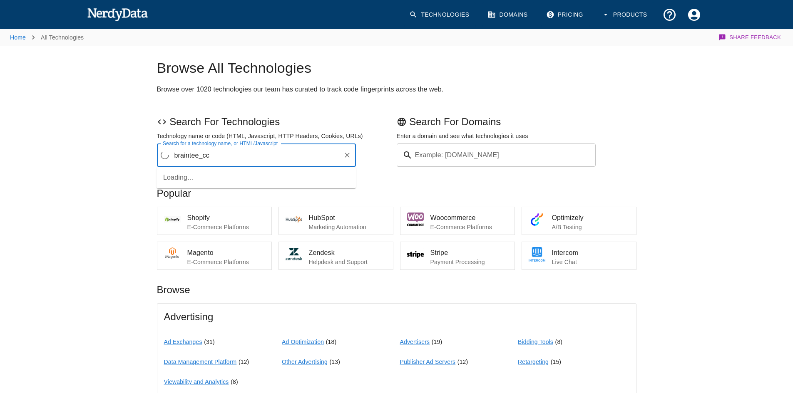
type input "braintee_cc"
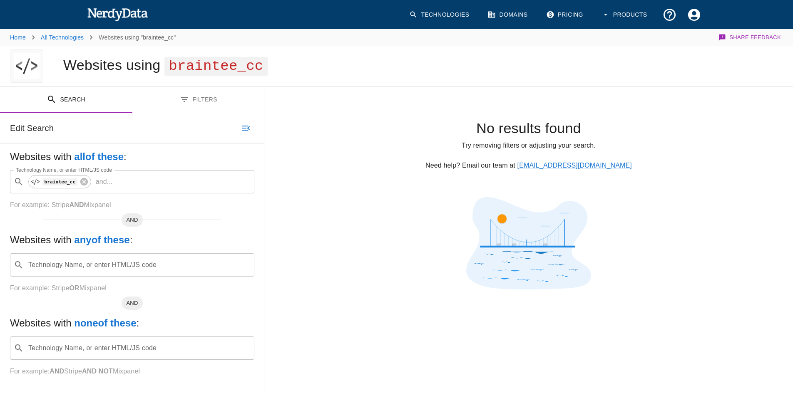
click at [122, 12] on img at bounding box center [117, 14] width 61 height 17
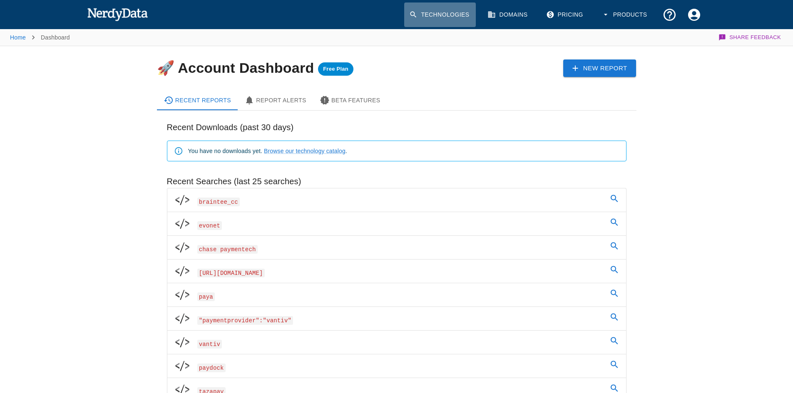
click at [438, 9] on link "Technologies" at bounding box center [440, 14] width 72 height 25
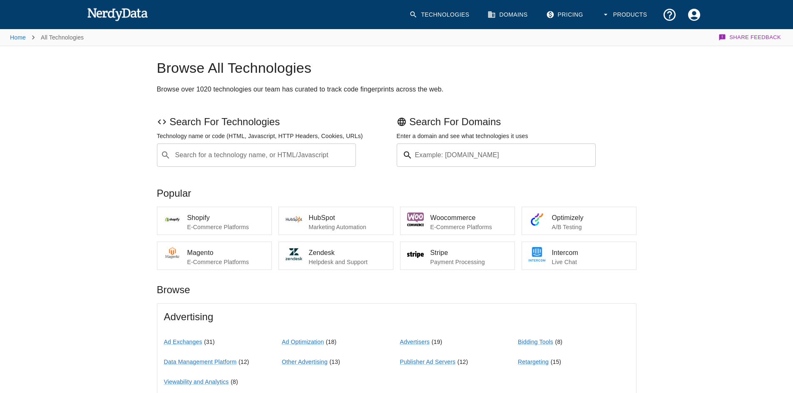
click at [216, 156] on input "Search for a technology name, or HTML/Javascript" at bounding box center [263, 155] width 179 height 16
paste input "[URL][DOMAIN_NAME]"
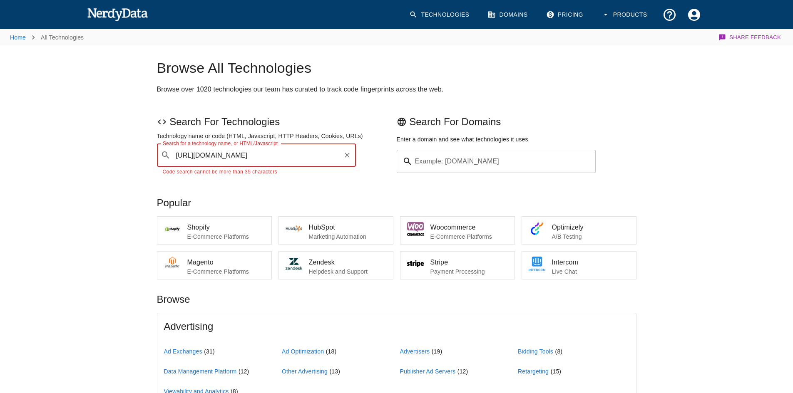
type input "[URL][DOMAIN_NAME]"
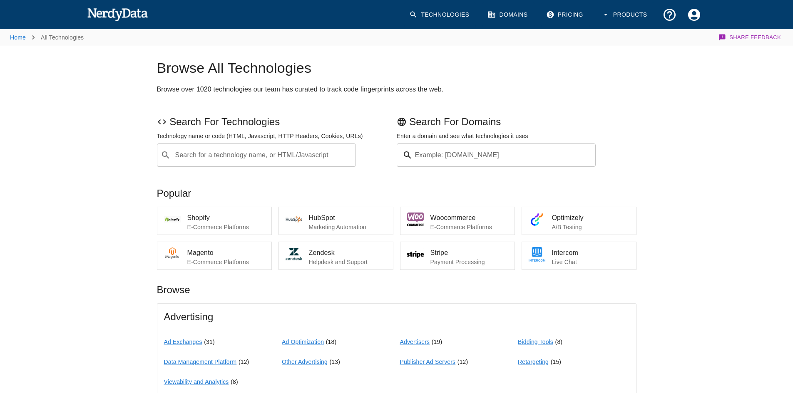
click at [281, 159] on input "Search for a technology name, or HTML/Javascript" at bounding box center [263, 155] width 179 height 16
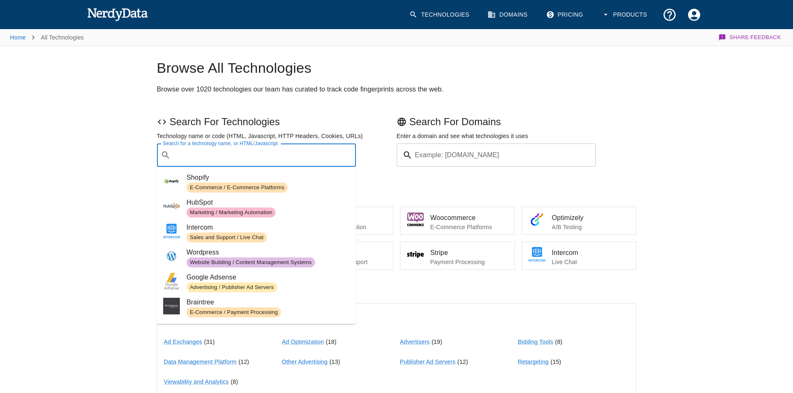
paste input "[URL][DOMAIN_NAME]"
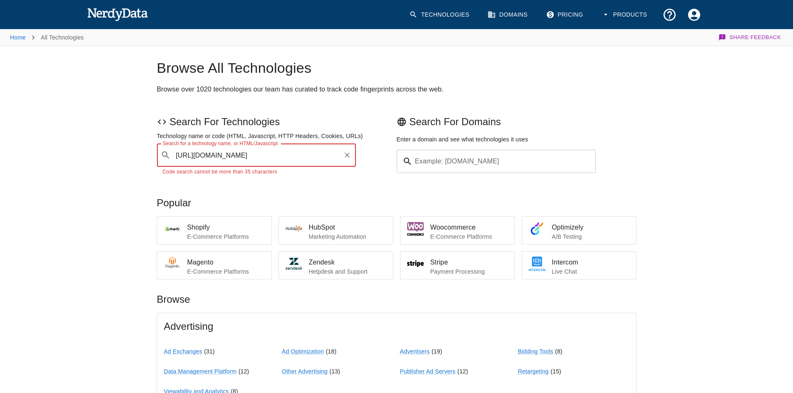
drag, startPoint x: 224, startPoint y: 156, endPoint x: 84, endPoint y: 158, distance: 139.9
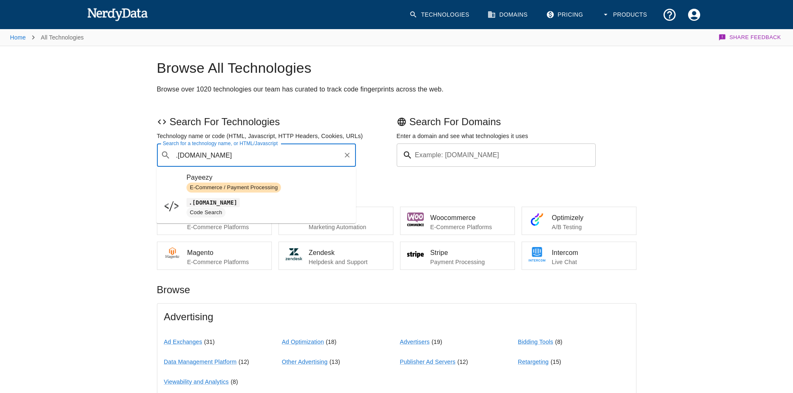
click at [177, 156] on input ".[DOMAIN_NAME]" at bounding box center [257, 155] width 166 height 16
click at [180, 156] on input ".[DOMAIN_NAME]" at bounding box center [257, 155] width 166 height 16
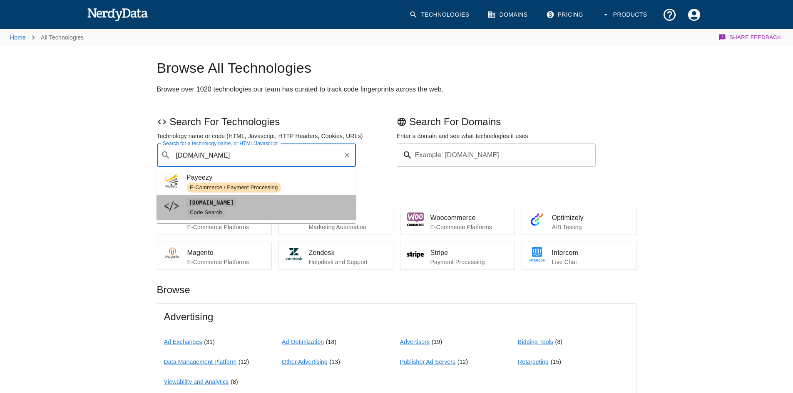
click at [233, 207] on span "[DOMAIN_NAME]" at bounding box center [268, 203] width 163 height 10
type input "[DOMAIN_NAME]"
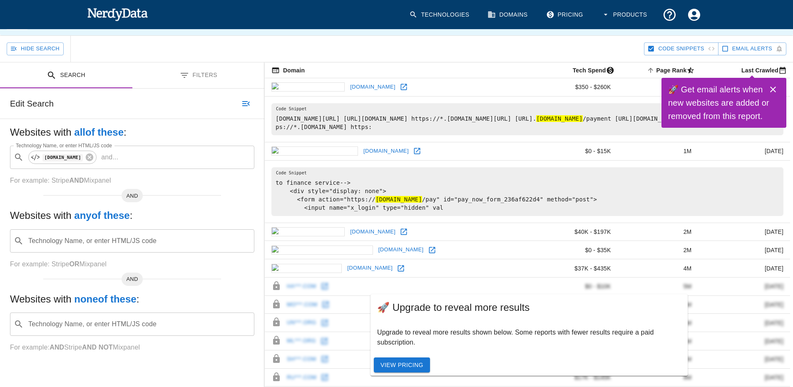
scroll to position [83, 0]
click at [121, 16] on img at bounding box center [117, 14] width 61 height 17
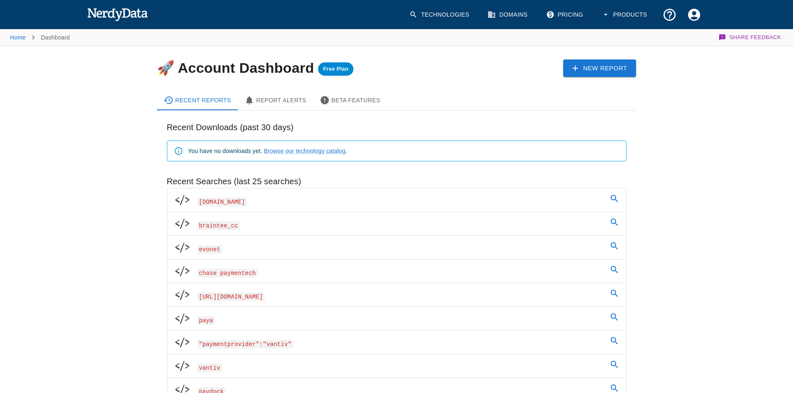
click at [455, 12] on link "Technologies" at bounding box center [440, 14] width 72 height 25
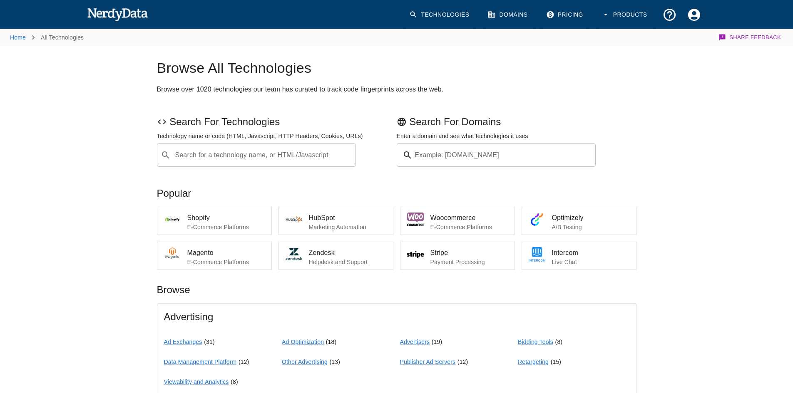
click at [261, 159] on input "Search for a technology name, or HTML/Javascript" at bounding box center [263, 155] width 179 height 16
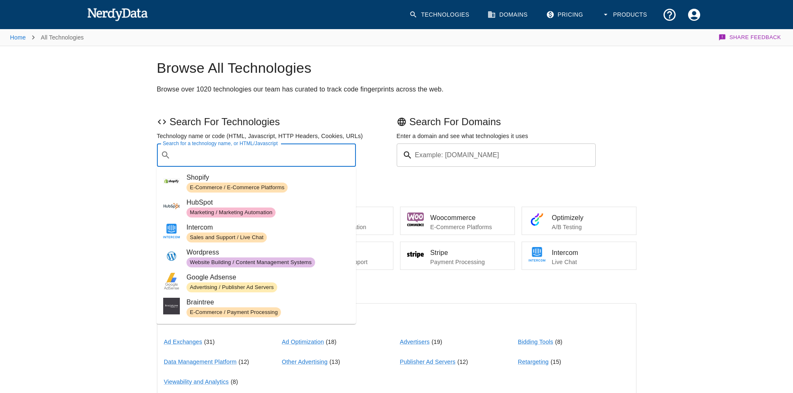
paste input "Adumo Online"
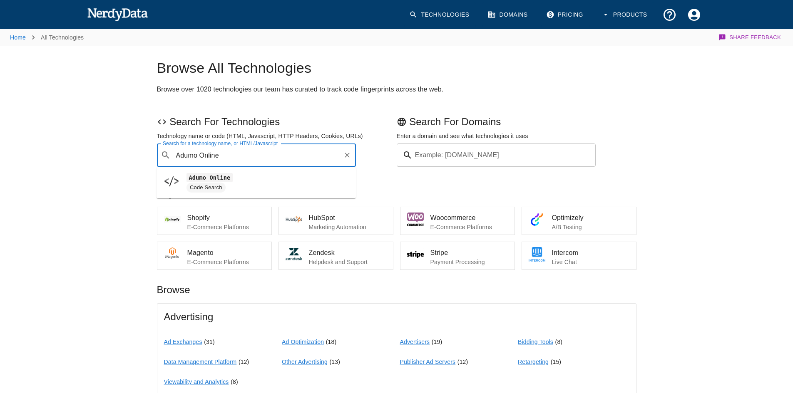
click at [198, 174] on code "Adumo Online" at bounding box center [210, 177] width 46 height 9
type input "Adumo Online"
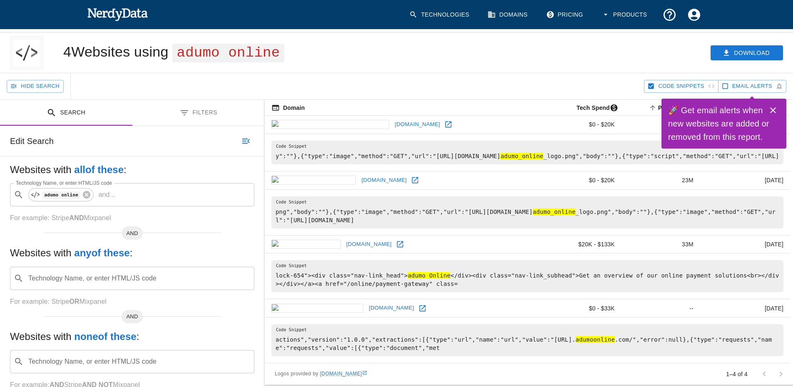
scroll to position [42, 0]
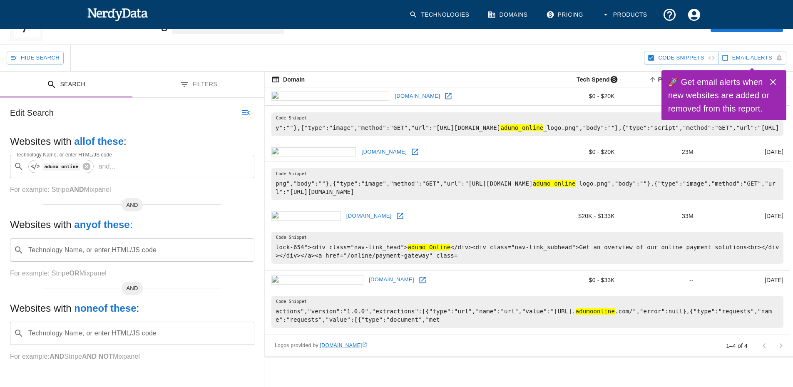
click at [107, 18] on img at bounding box center [117, 14] width 61 height 17
